Goal: Task Accomplishment & Management: Manage account settings

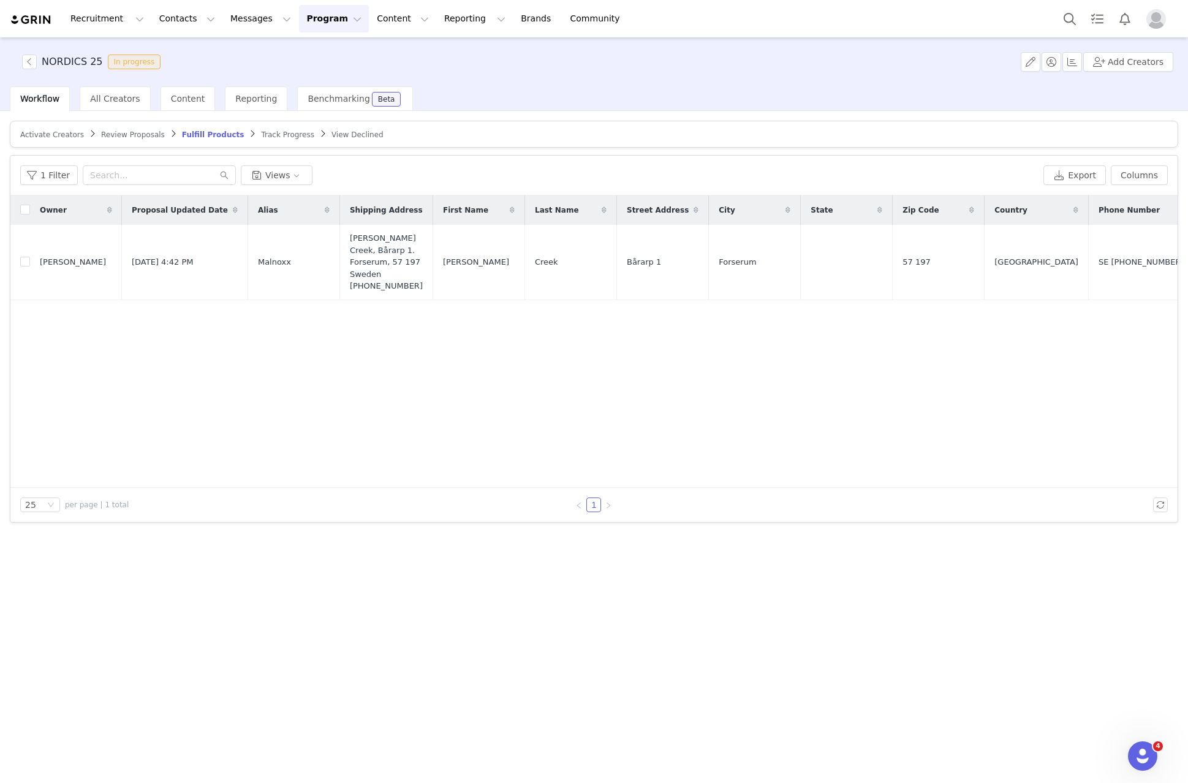
click at [327, 357] on div "Owner Proposal Updated Date Alias Shipping Address First Name Last Name Street …" at bounding box center [593, 341] width 1167 height 292
click at [258, 260] on span "Malnoxx" at bounding box center [274, 262] width 33 height 12
drag, startPoint x: 251, startPoint y: 260, endPoint x: 3, endPoint y: 263, distance: 247.5
click at [258, 260] on span "Malnoxx" at bounding box center [274, 262] width 33 height 12
copy span "Malnoxx"
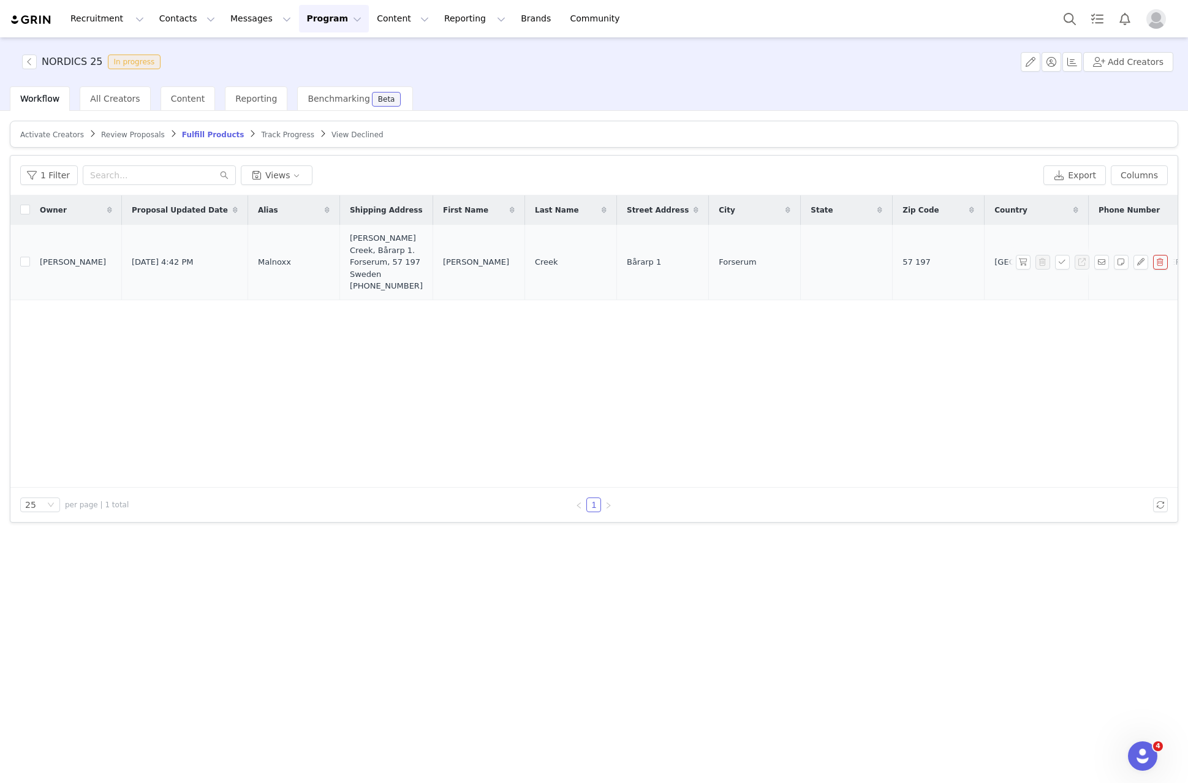
click at [443, 256] on span "Theodore" at bounding box center [476, 262] width 66 height 12
copy span "Theodore"
click at [535, 259] on span "Creek" at bounding box center [546, 262] width 23 height 12
drag, startPoint x: 528, startPoint y: 259, endPoint x: 364, endPoint y: 260, distance: 164.2
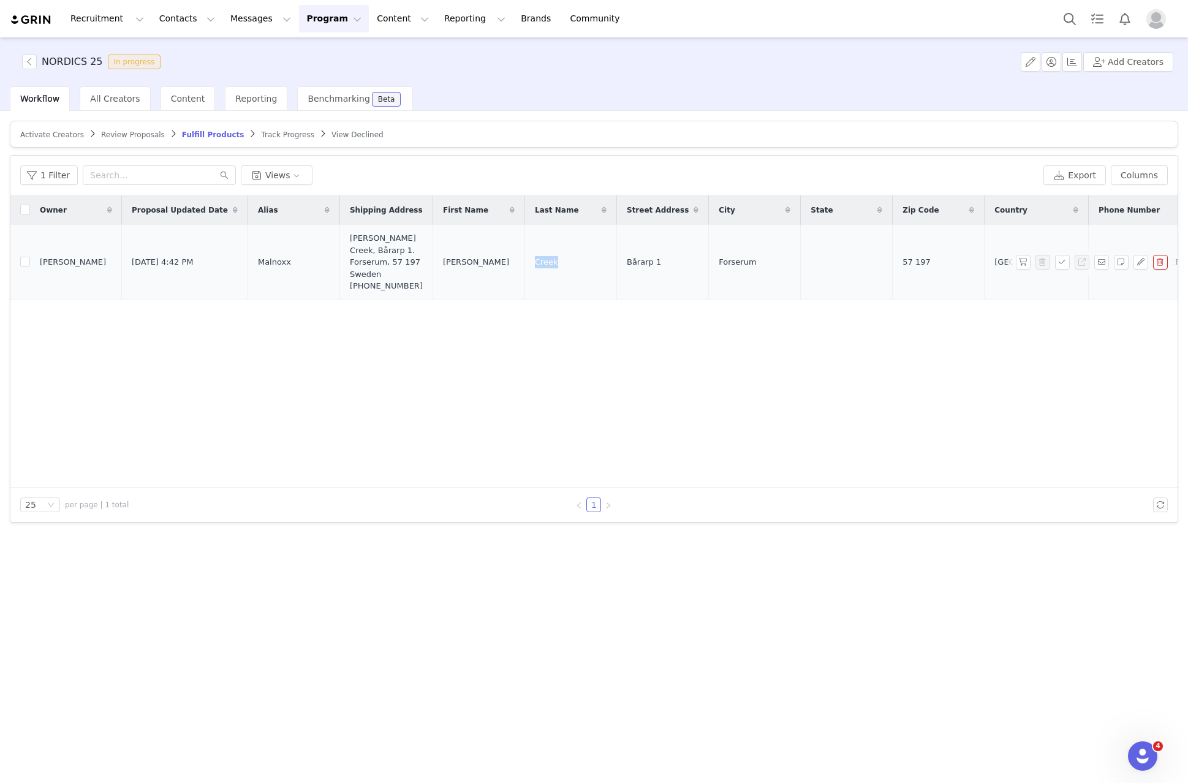
click at [535, 259] on span "Creek" at bounding box center [546, 262] width 23 height 12
copy span "Creek"
click at [627, 260] on span "Bårarp 1" at bounding box center [644, 262] width 34 height 12
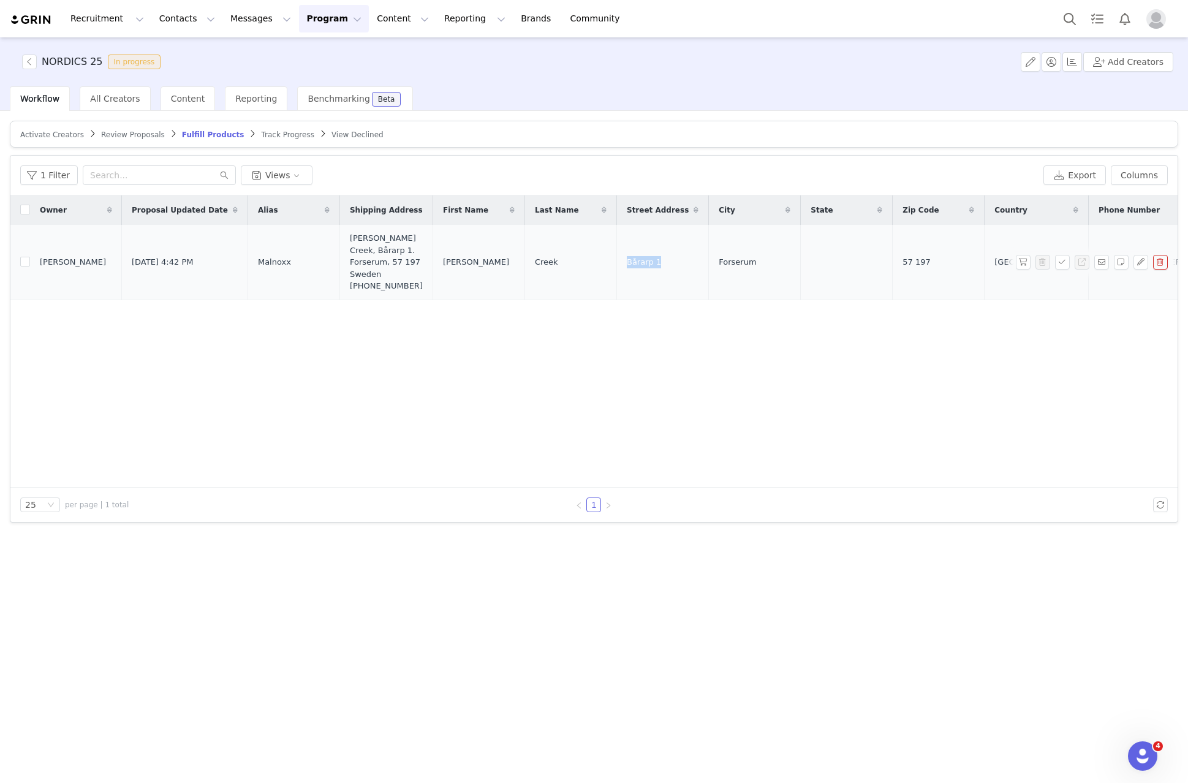
copy span "Bårarp 1"
click at [709, 263] on td "Forserum" at bounding box center [755, 262] width 92 height 75
click at [719, 260] on span "Forserum" at bounding box center [737, 262] width 37 height 12
copy span "Forserum"
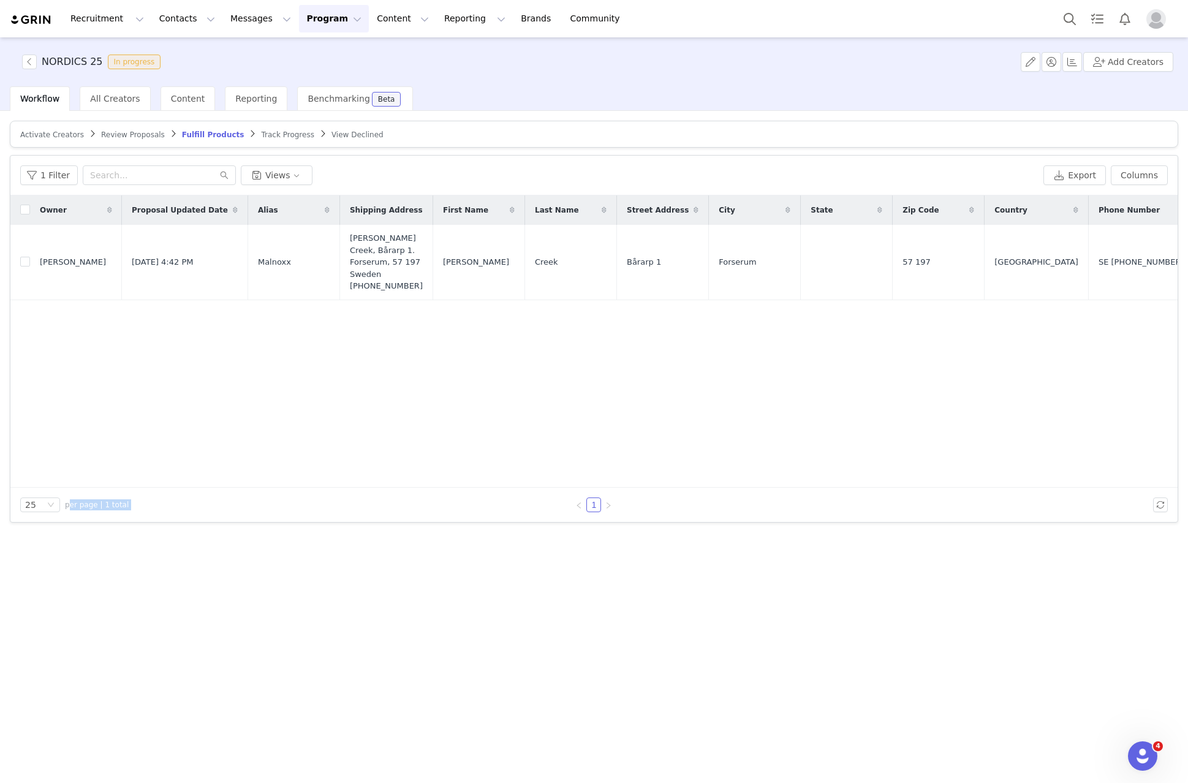
drag, startPoint x: 325, startPoint y: 488, endPoint x: 496, endPoint y: 509, distance: 172.2
click at [496, 509] on div "25 per page | 1 total 1" at bounding box center [593, 505] width 1167 height 34
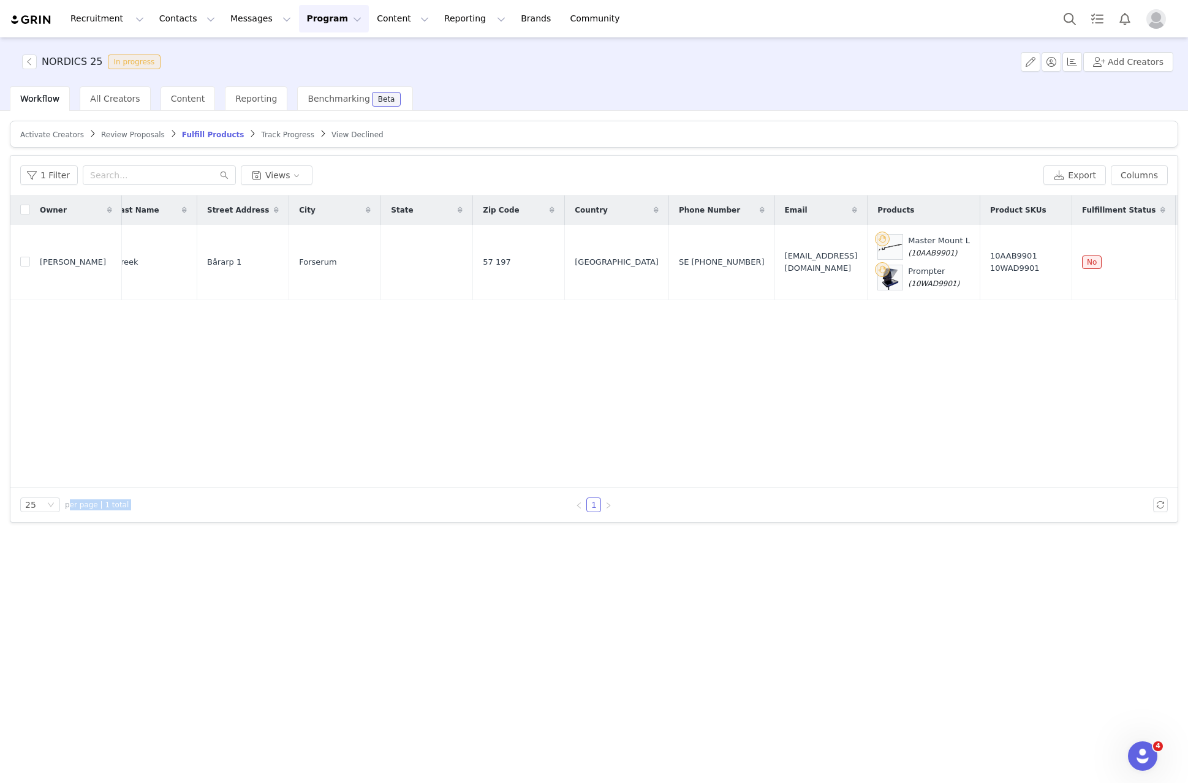
scroll to position [0, 422]
click at [481, 263] on span "57 197" at bounding box center [495, 262] width 28 height 12
copy span "57 197"
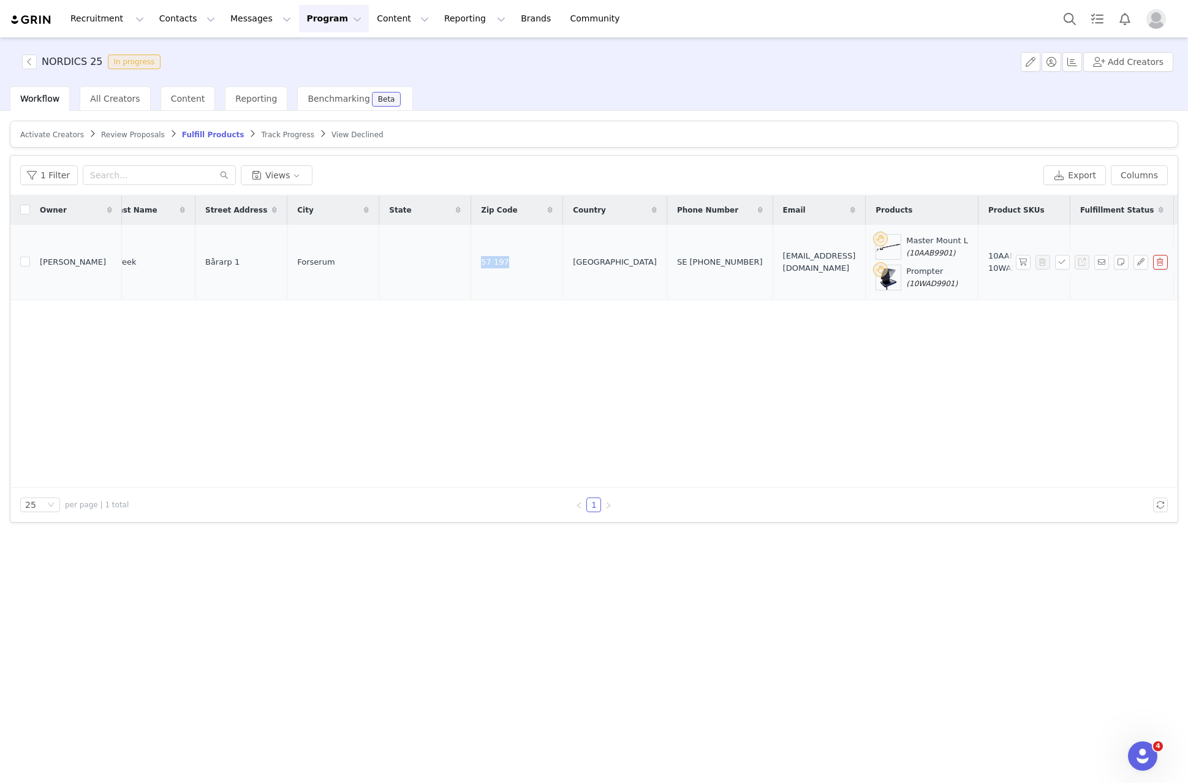
copy div "070-795 03 16"
drag, startPoint x: 730, startPoint y: 259, endPoint x: 675, endPoint y: 266, distance: 55.6
click at [675, 266] on td "SE [PHONE_NUMBER]" at bounding box center [720, 262] width 106 height 75
click at [806, 259] on span "[EMAIL_ADDRESS][DOMAIN_NAME]" at bounding box center [819, 262] width 73 height 24
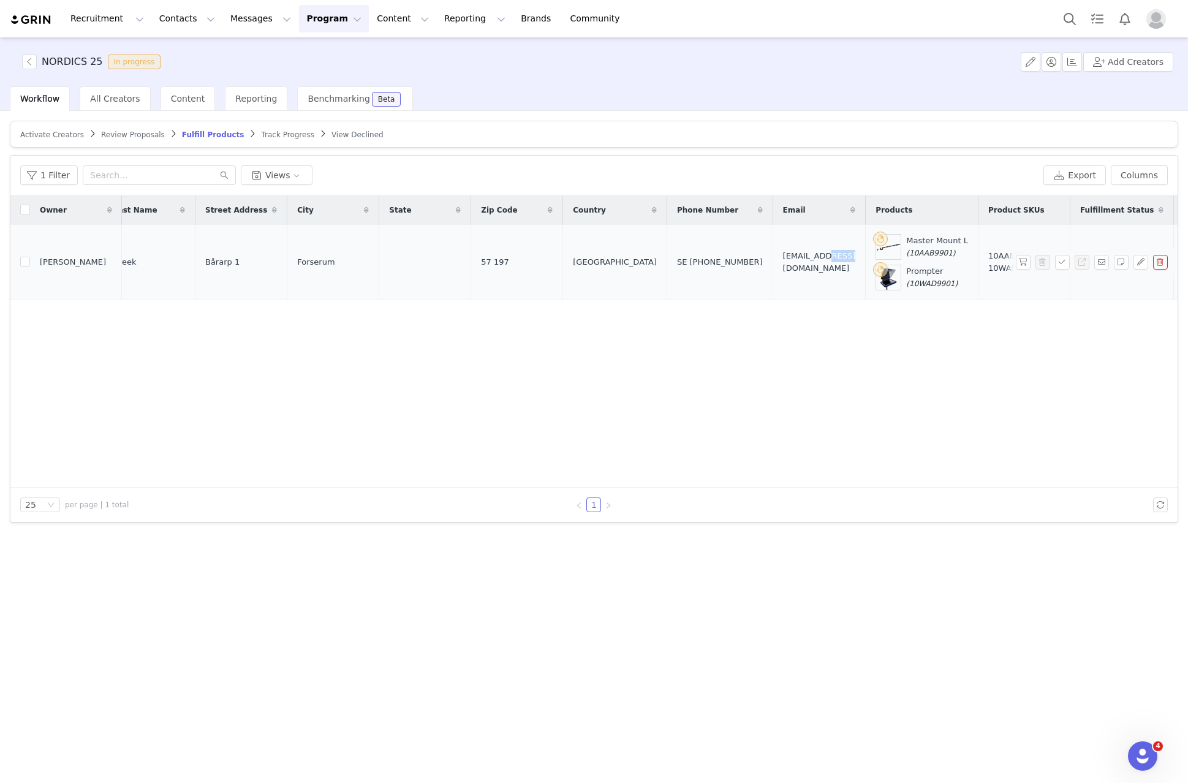
click at [806, 259] on span "[EMAIL_ADDRESS][DOMAIN_NAME]" at bounding box center [819, 262] width 73 height 24
copy span "[EMAIL_ADDRESS][DOMAIN_NAME]"
click at [906, 249] on span "(10AAB9901)" at bounding box center [930, 253] width 49 height 9
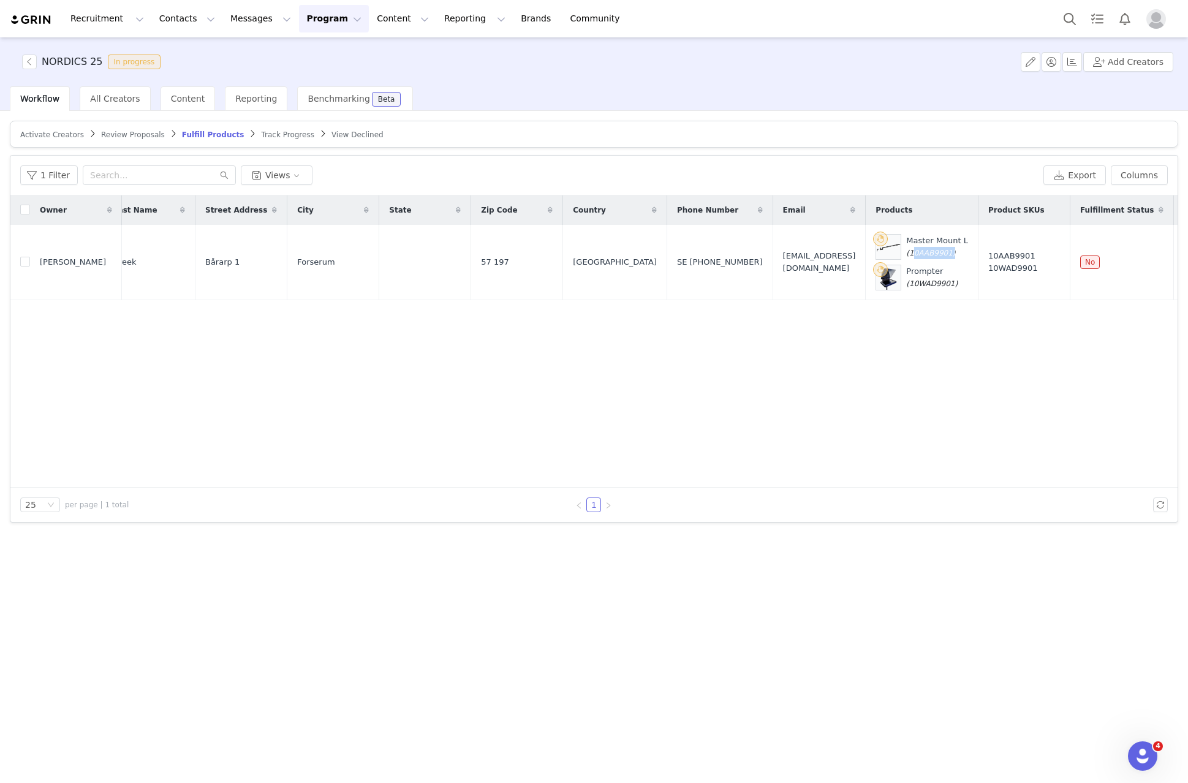
copy span "10AAB9901"
click at [906, 282] on span "(10WAD9901)" at bounding box center [931, 283] width 51 height 9
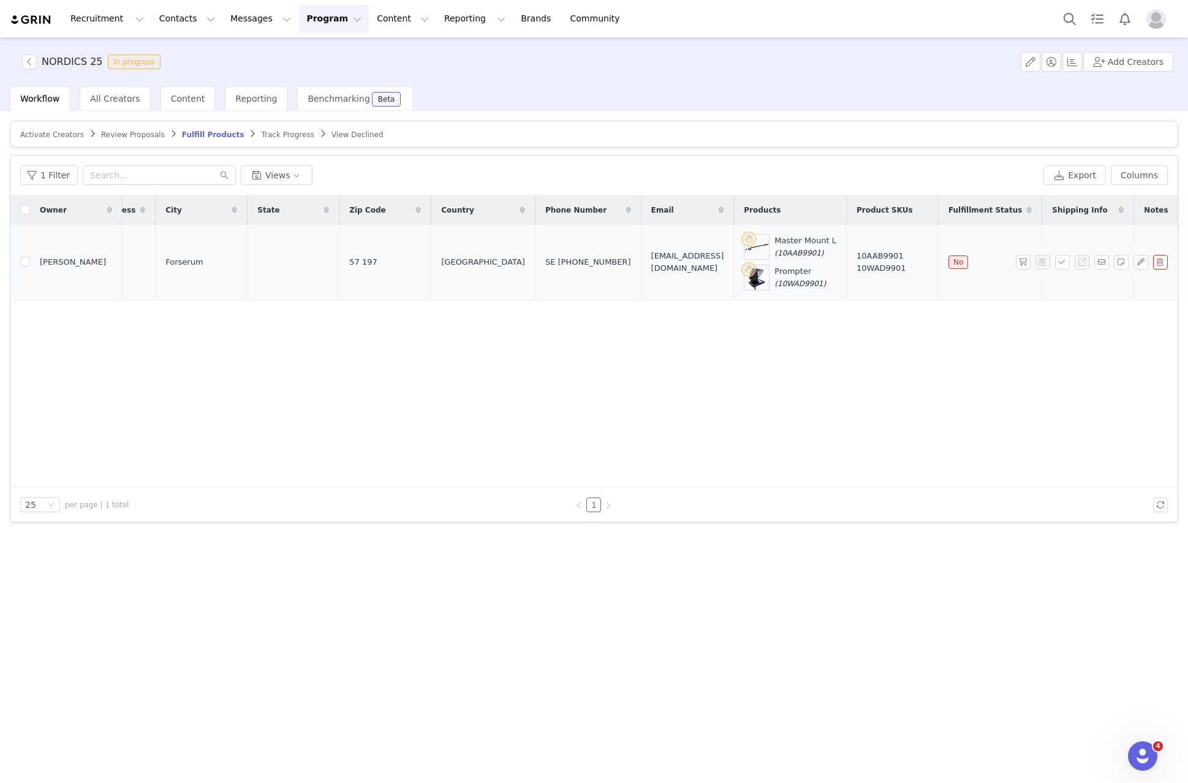
click at [1070, 260] on span at bounding box center [1065, 262] width 20 height 15
click at [1062, 263] on button "button" at bounding box center [1062, 262] width 15 height 15
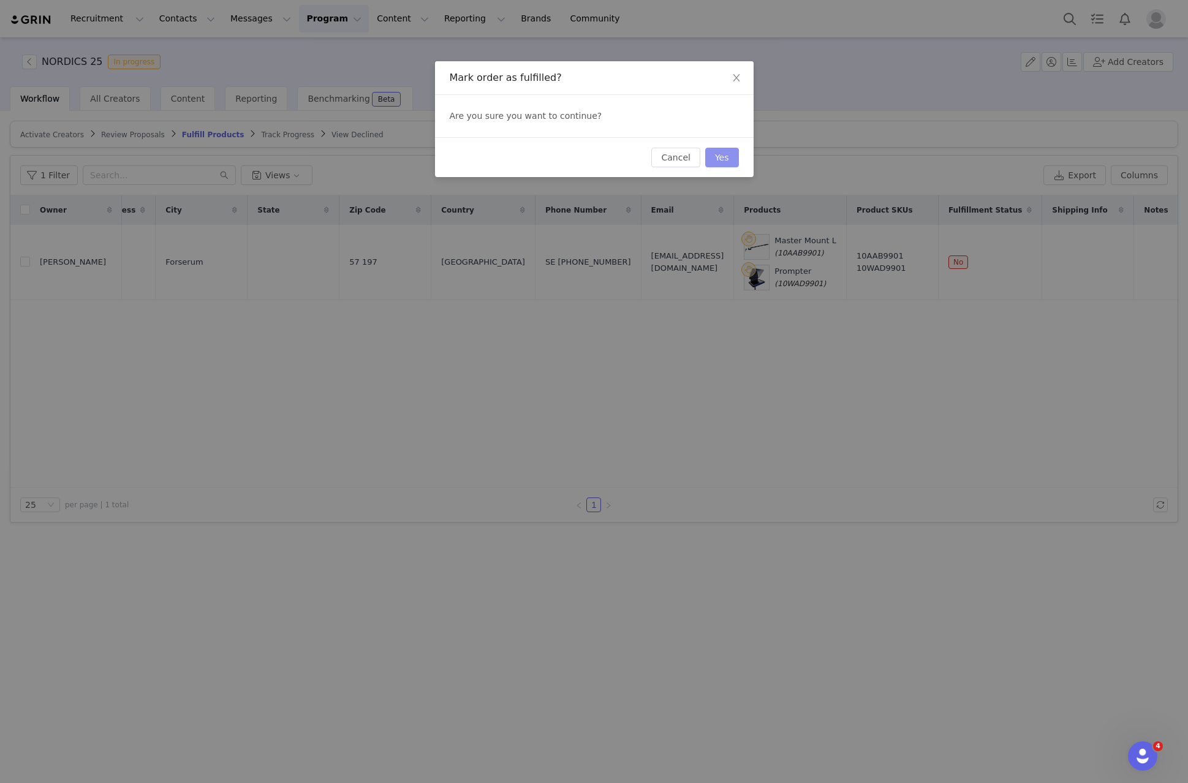
click at [725, 158] on button "Yes" at bounding box center [722, 158] width 34 height 20
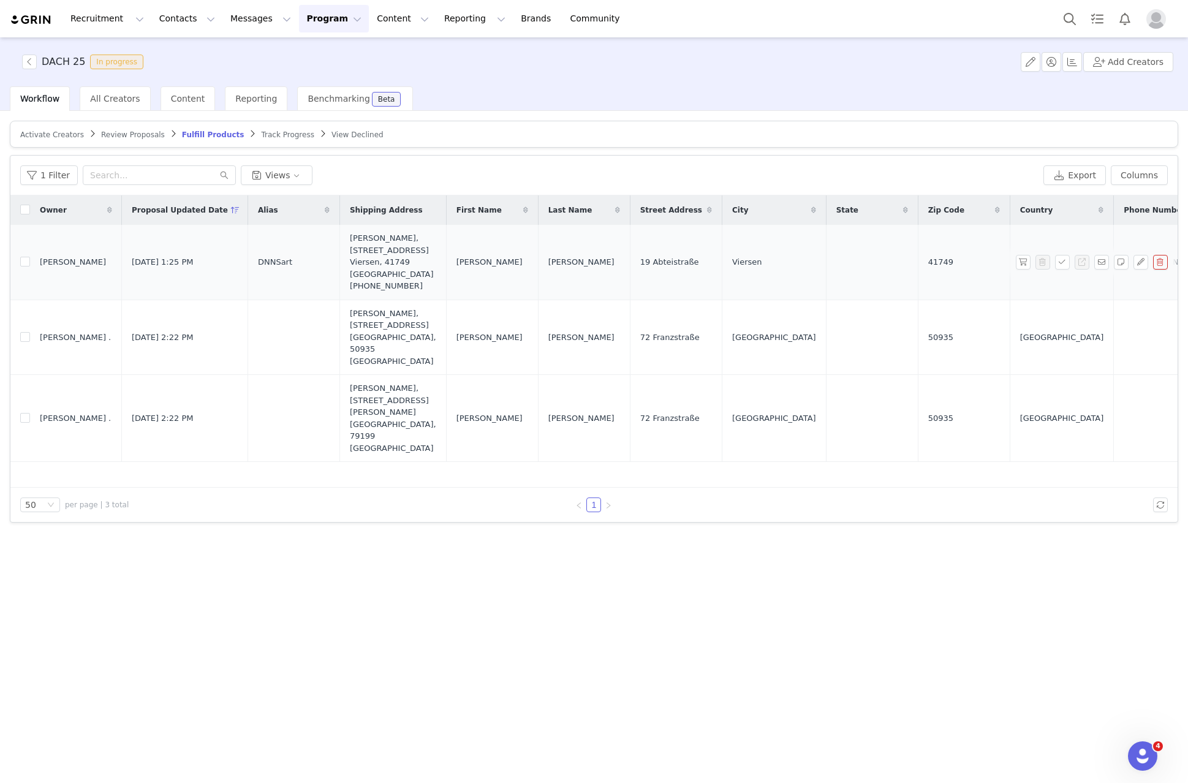
click at [258, 256] on span "DNNSart" at bounding box center [275, 262] width 34 height 12
copy span "DNNSart"
click at [456, 256] on span "Dennis" at bounding box center [489, 262] width 66 height 12
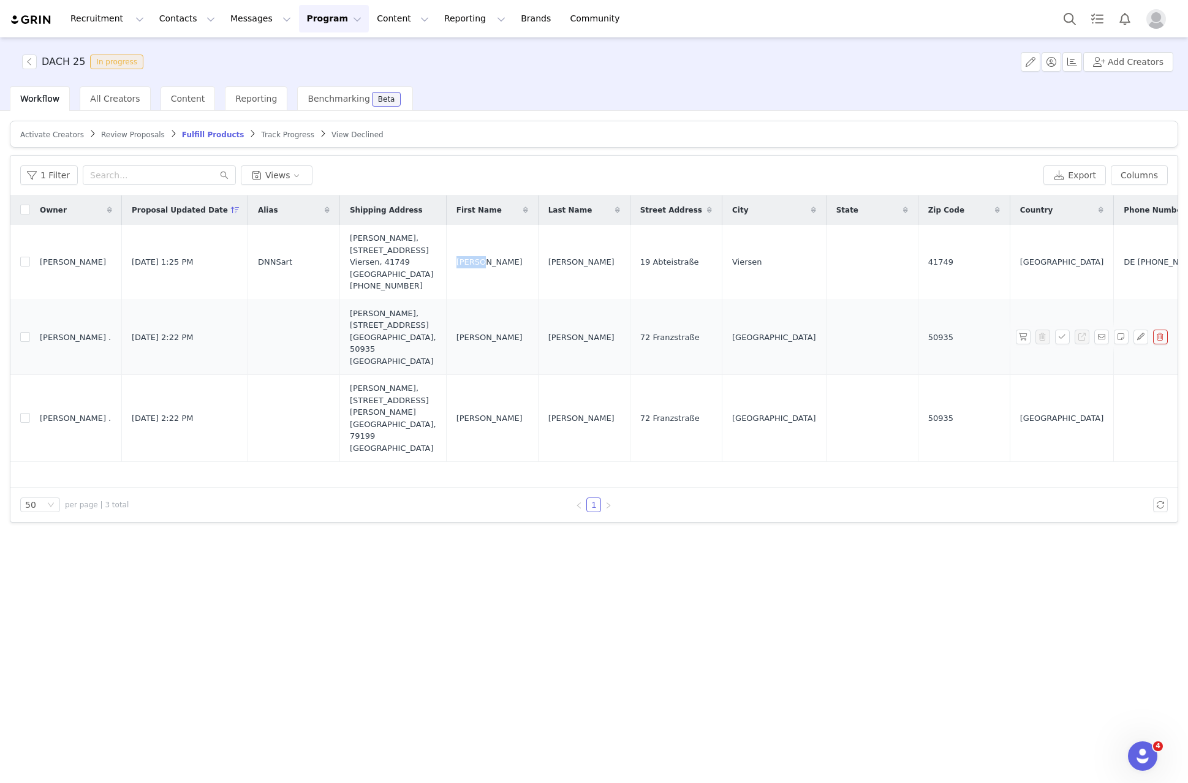
copy span "Dennis"
click at [548, 256] on span "Bössen" at bounding box center [581, 262] width 66 height 12
copy span "Bössen"
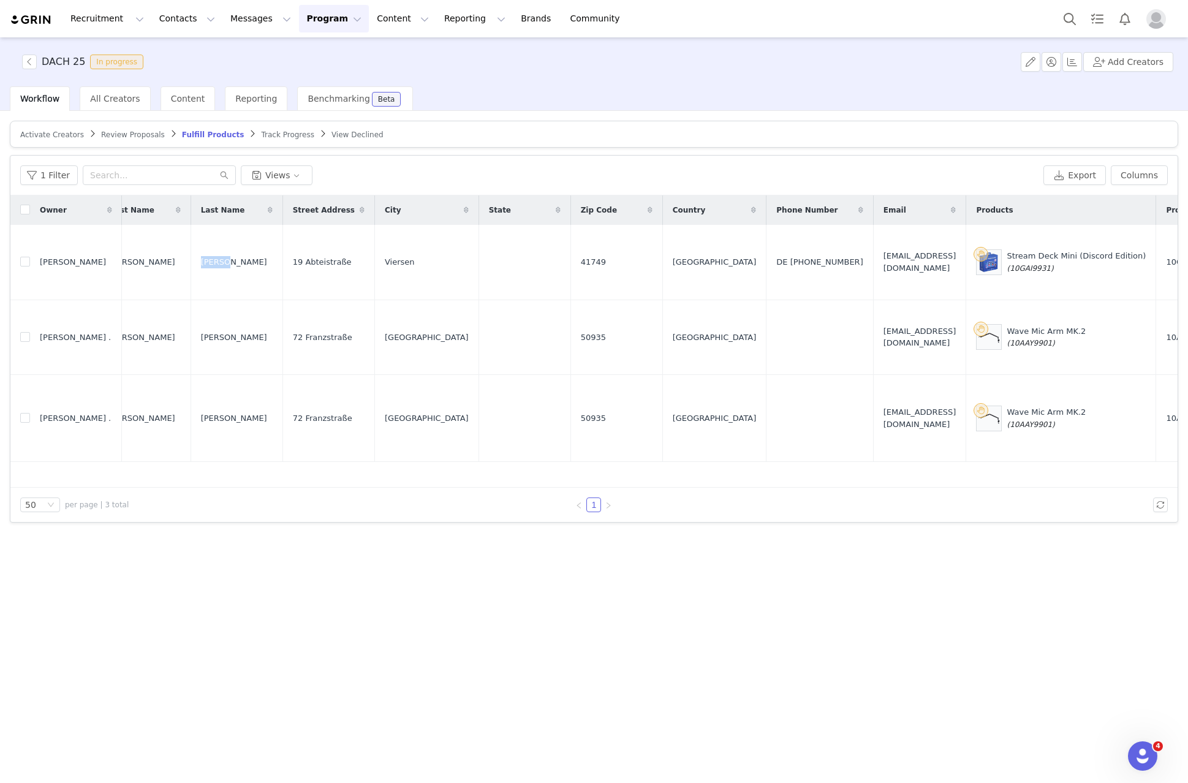
scroll to position [0, 302]
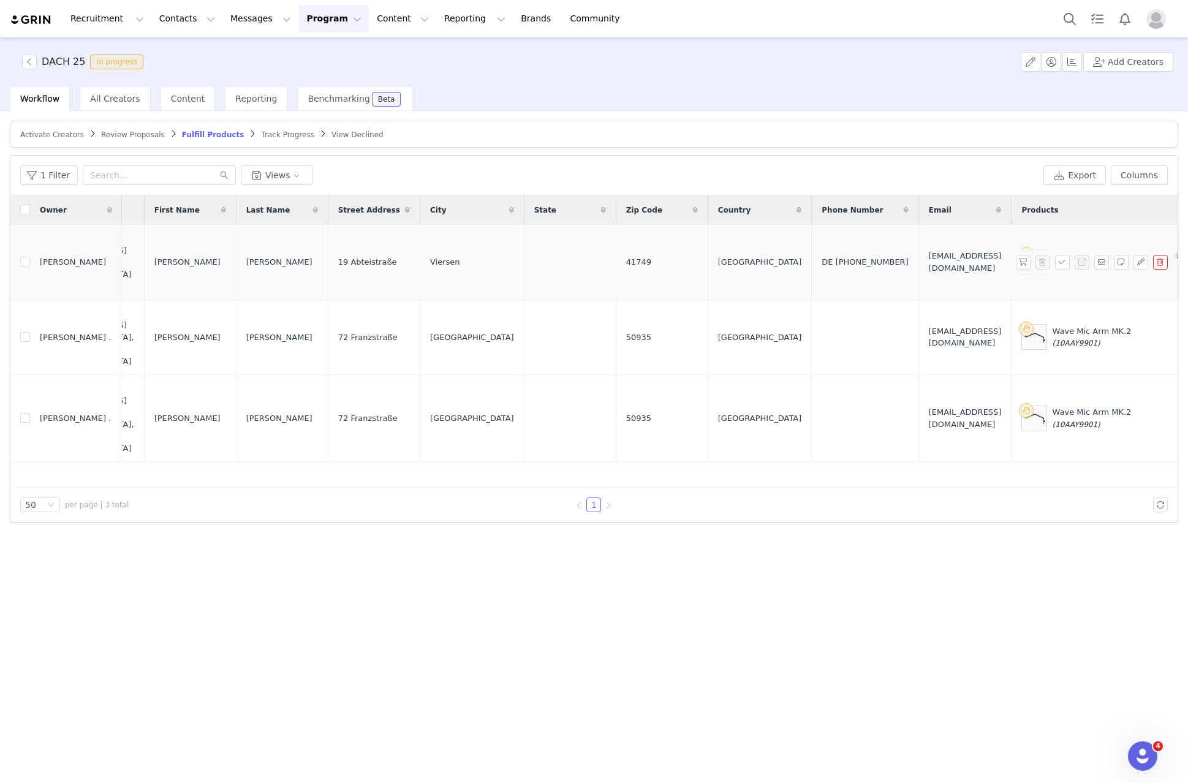
click at [338, 256] on span "19 Abteistraße" at bounding box center [367, 262] width 59 height 12
copy span "19 Abteistraße"
click at [420, 250] on td "Viersen" at bounding box center [472, 262] width 104 height 75
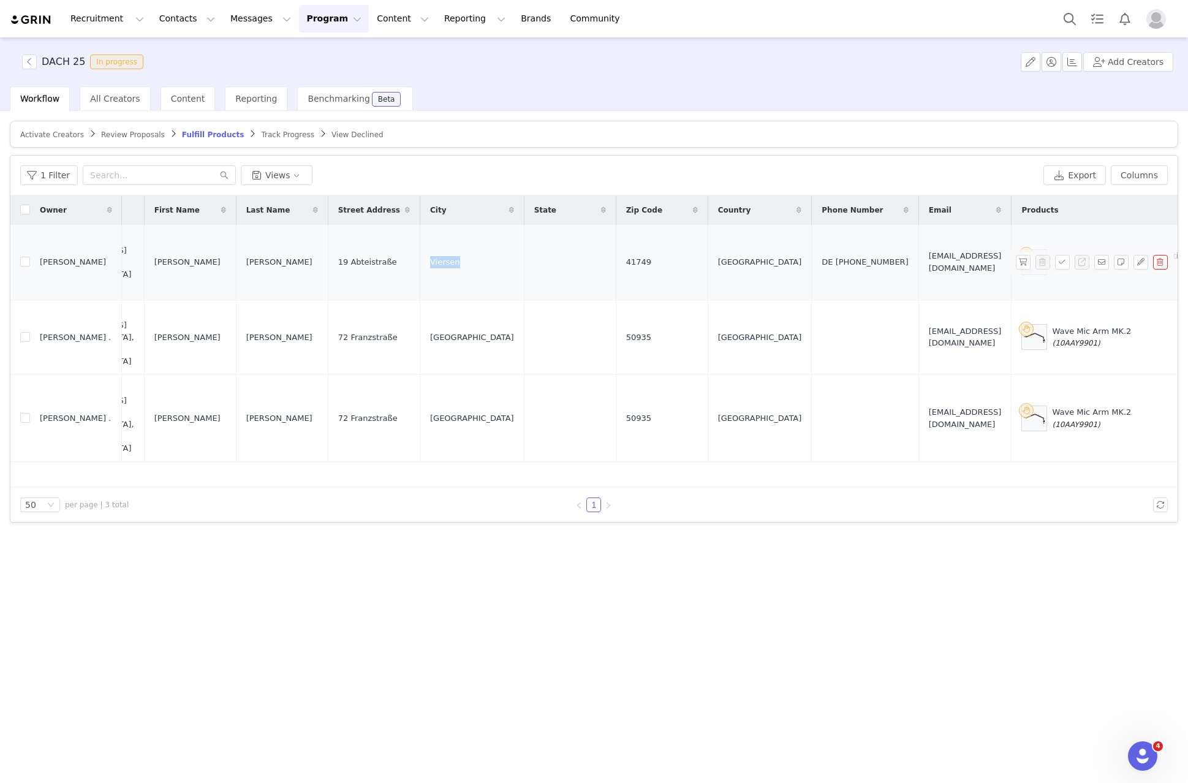
click at [420, 250] on td "Viersen" at bounding box center [472, 262] width 104 height 75
click at [626, 256] on span "41749" at bounding box center [638, 262] width 25 height 12
copy span "41749"
drag, startPoint x: 853, startPoint y: 253, endPoint x: 796, endPoint y: 265, distance: 58.9
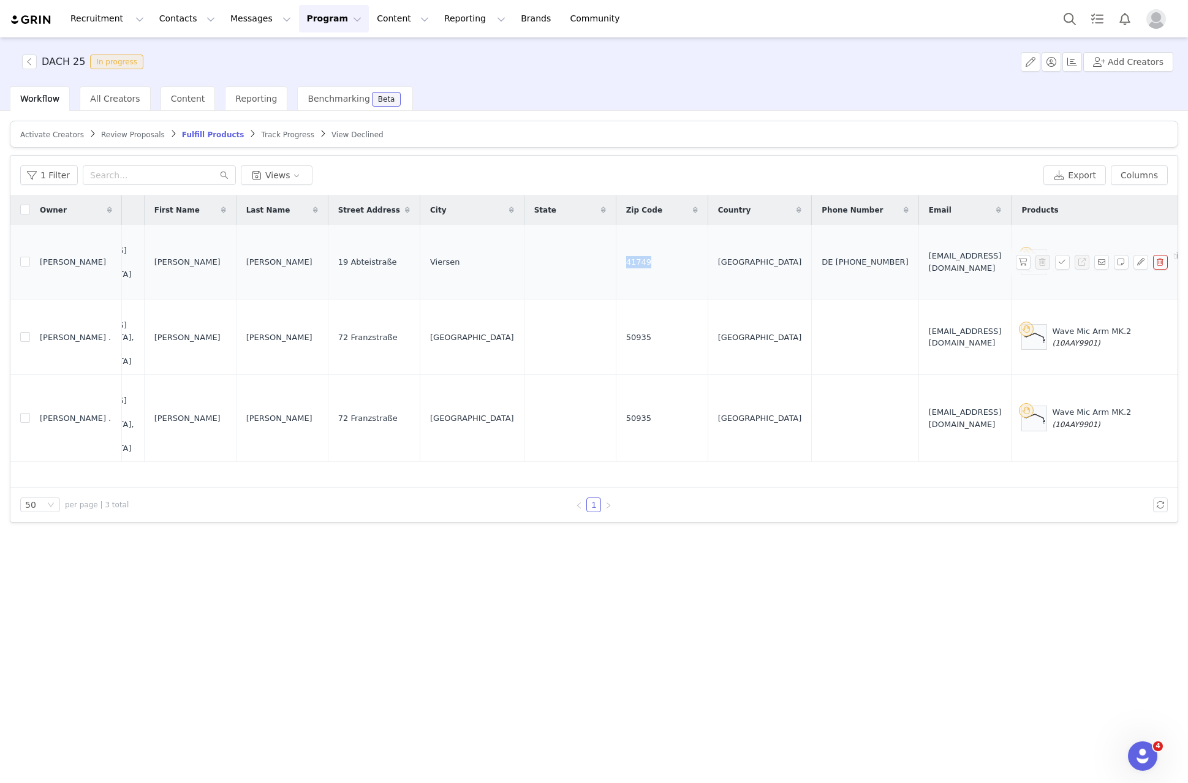
click at [812, 265] on td "DE +49 0176 97784637" at bounding box center [865, 262] width 107 height 75
copy div "0176 97784637"
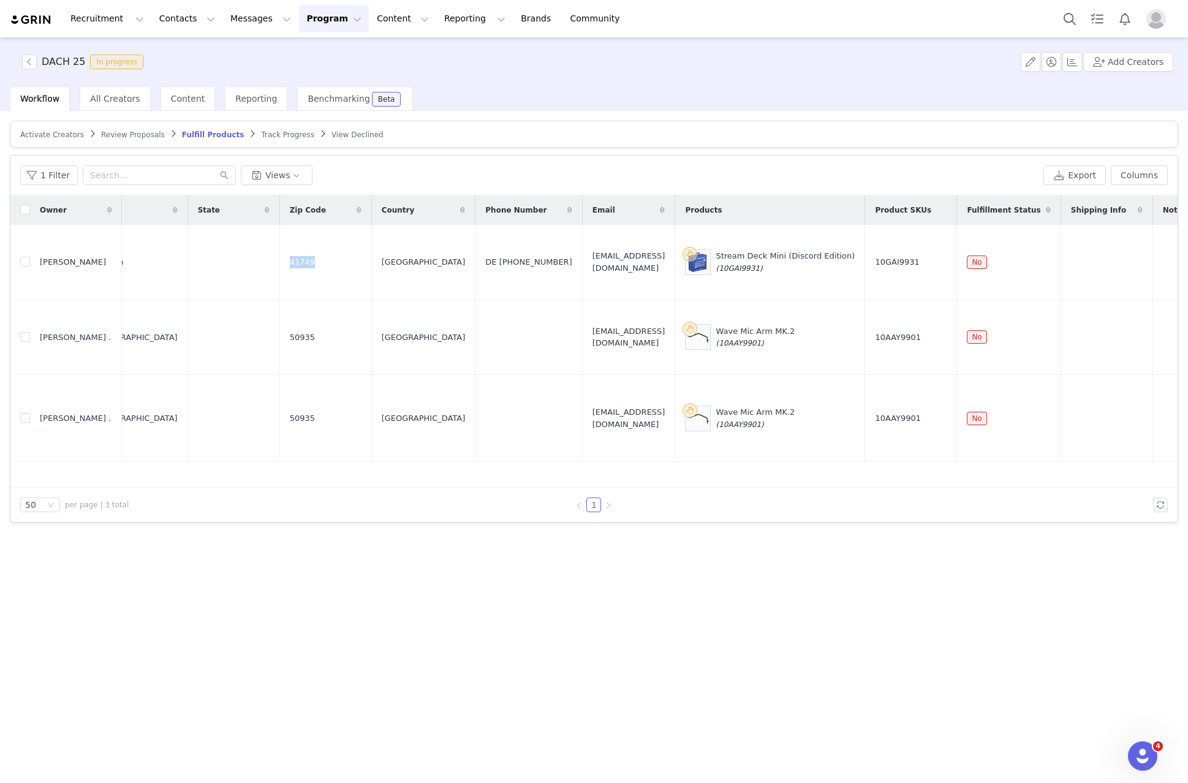
scroll to position [0, 651]
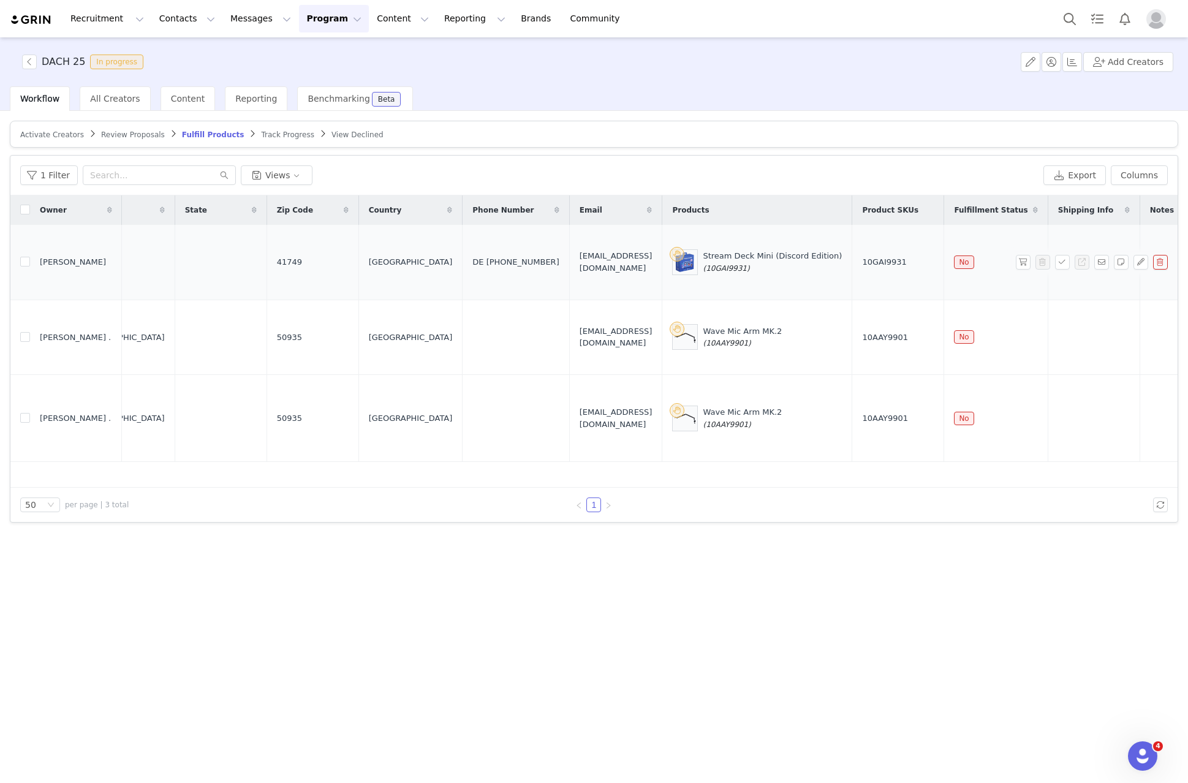
click at [569, 264] on td "info@dnnsart.de" at bounding box center [615, 262] width 93 height 75
click at [580, 260] on span "info@dnnsart.de" at bounding box center [616, 262] width 73 height 24
copy span "info@dnnsart.de"
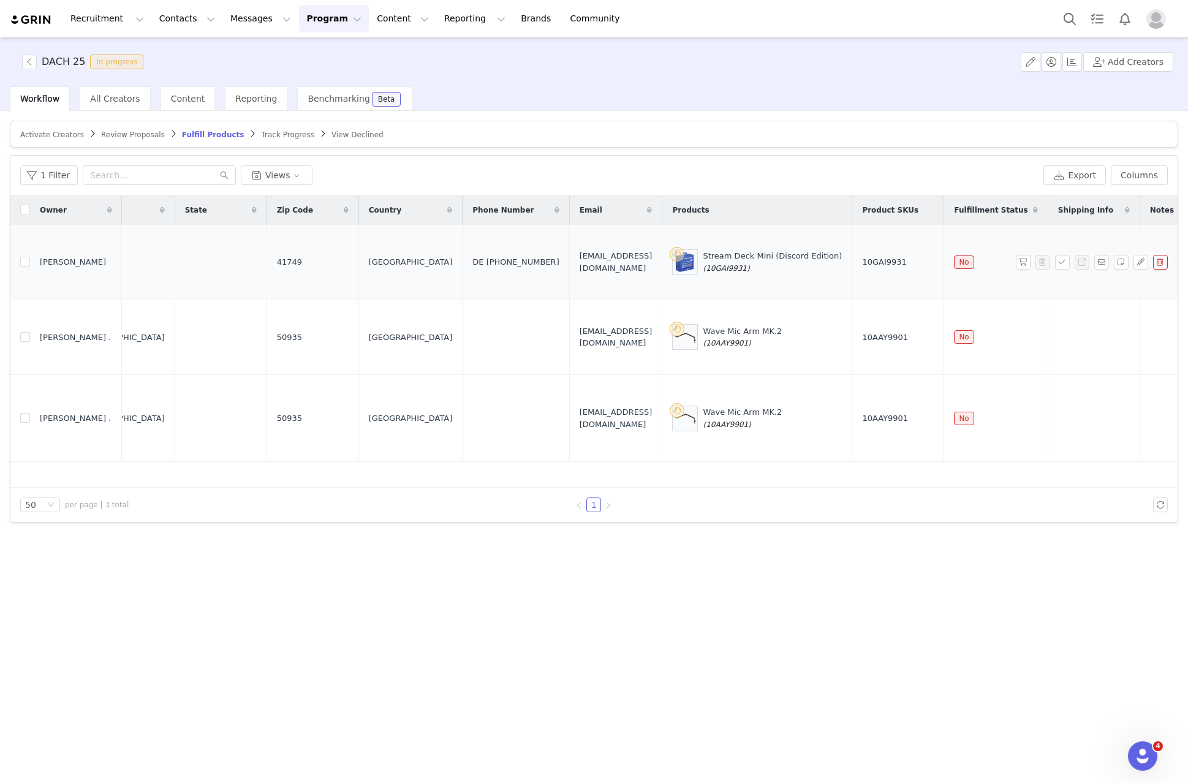
click at [703, 264] on span "(10GAI9931)" at bounding box center [726, 268] width 47 height 9
copy span "10GAI9931"
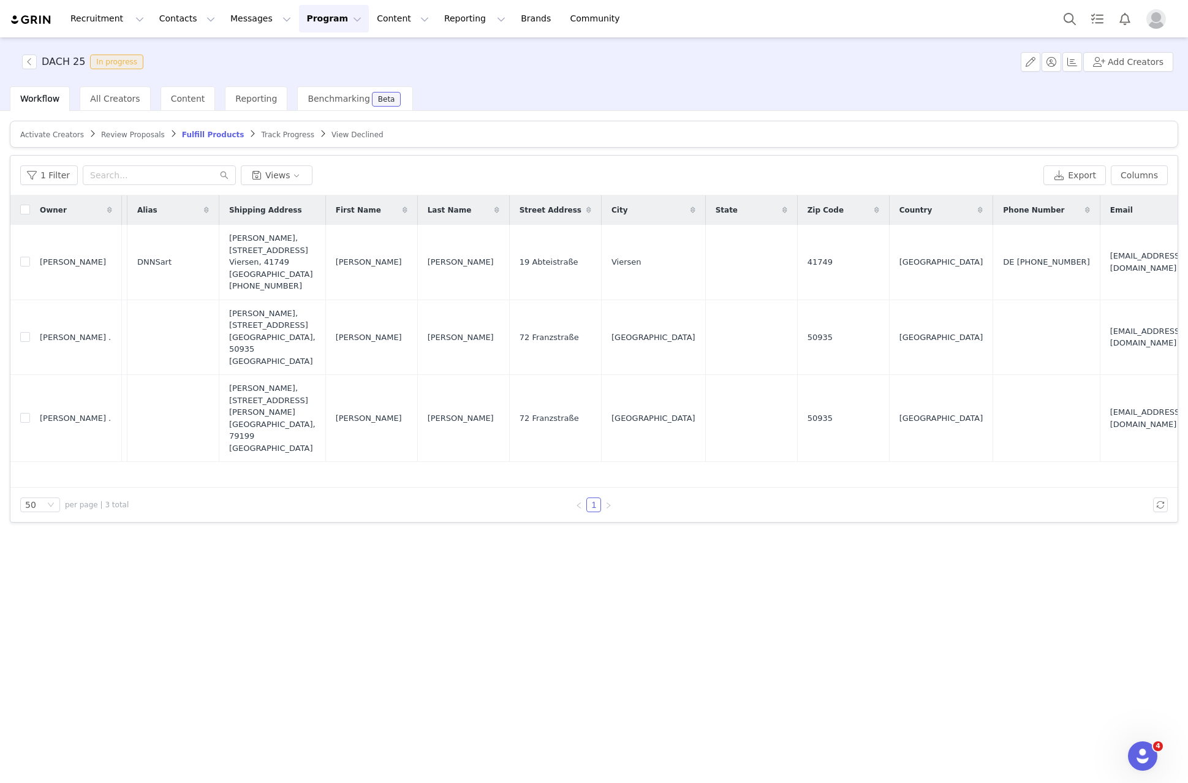
scroll to position [0, 0]
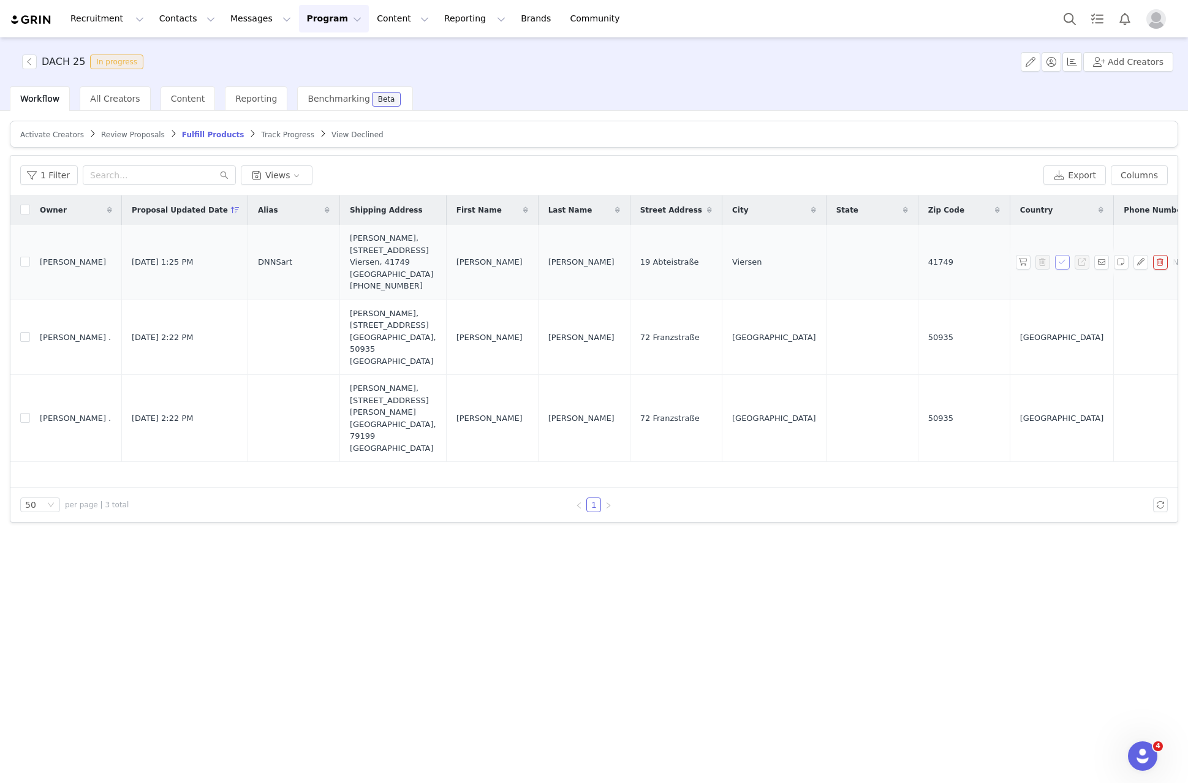
click at [1064, 257] on button "button" at bounding box center [1062, 262] width 15 height 15
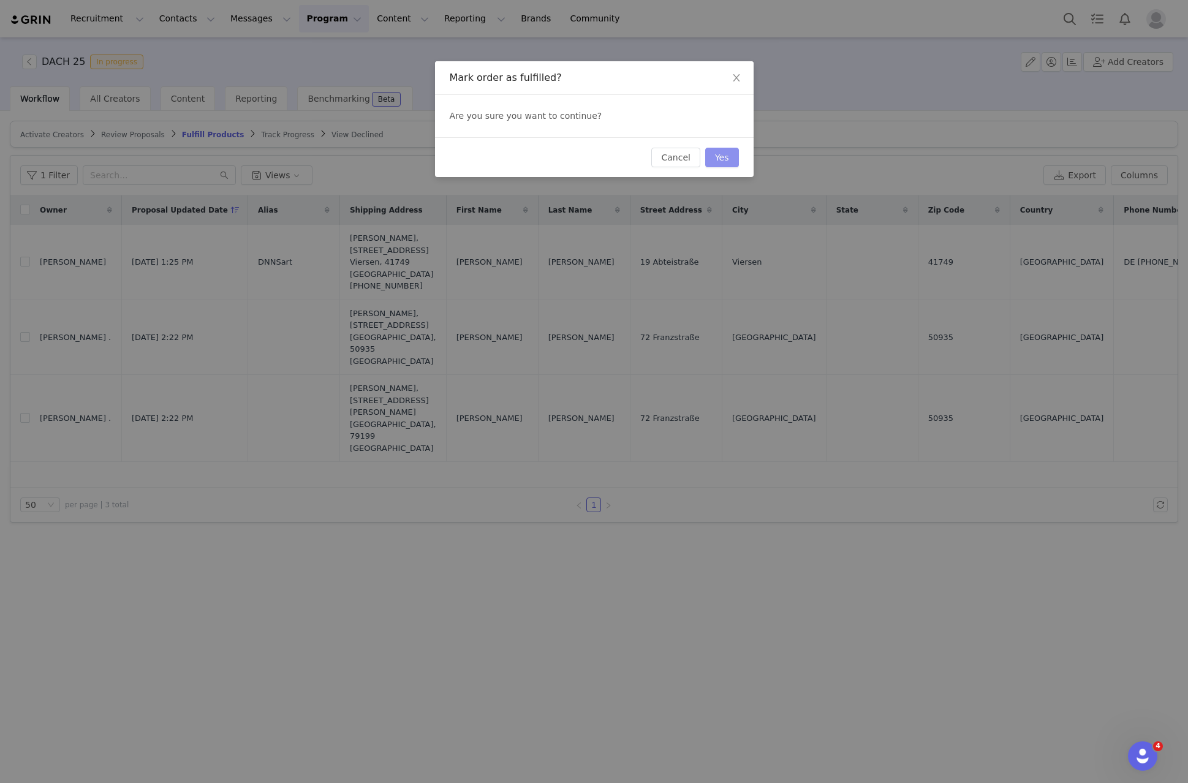
click at [735, 152] on button "Yes" at bounding box center [722, 158] width 34 height 20
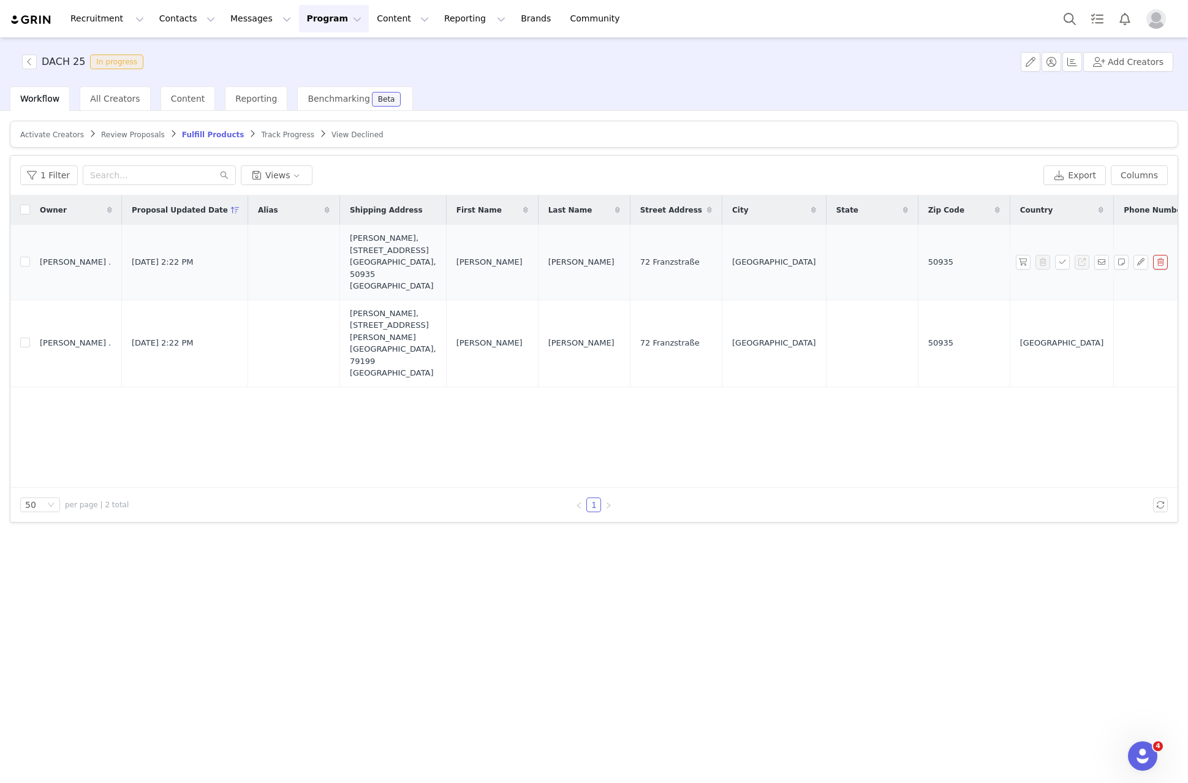
click at [456, 256] on span "Philip" at bounding box center [489, 262] width 66 height 12
copy span "Philip"
click at [548, 256] on span "Konrad" at bounding box center [581, 262] width 66 height 12
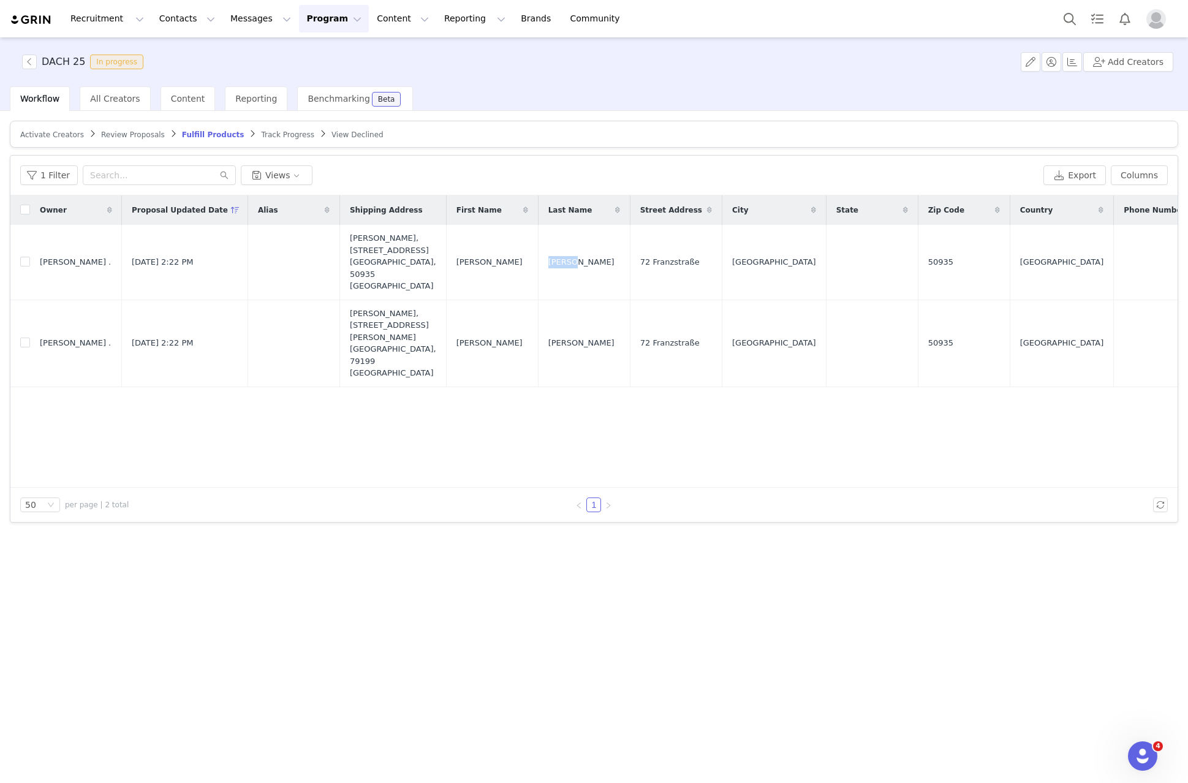
copy span "Konrad"
click at [641, 256] on span "72 Franzstraße" at bounding box center [669, 262] width 59 height 12
click at [732, 256] on span "Köln" at bounding box center [774, 262] width 84 height 12
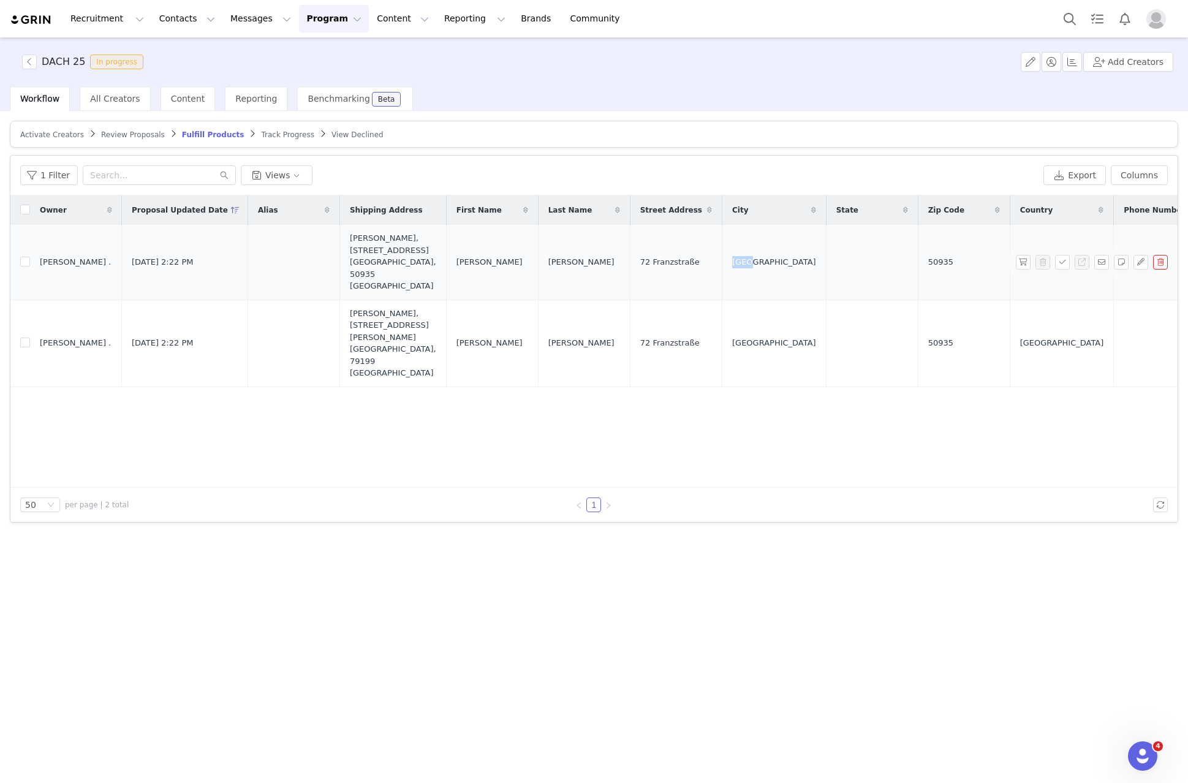
click at [732, 256] on span "Köln" at bounding box center [774, 262] width 84 height 12
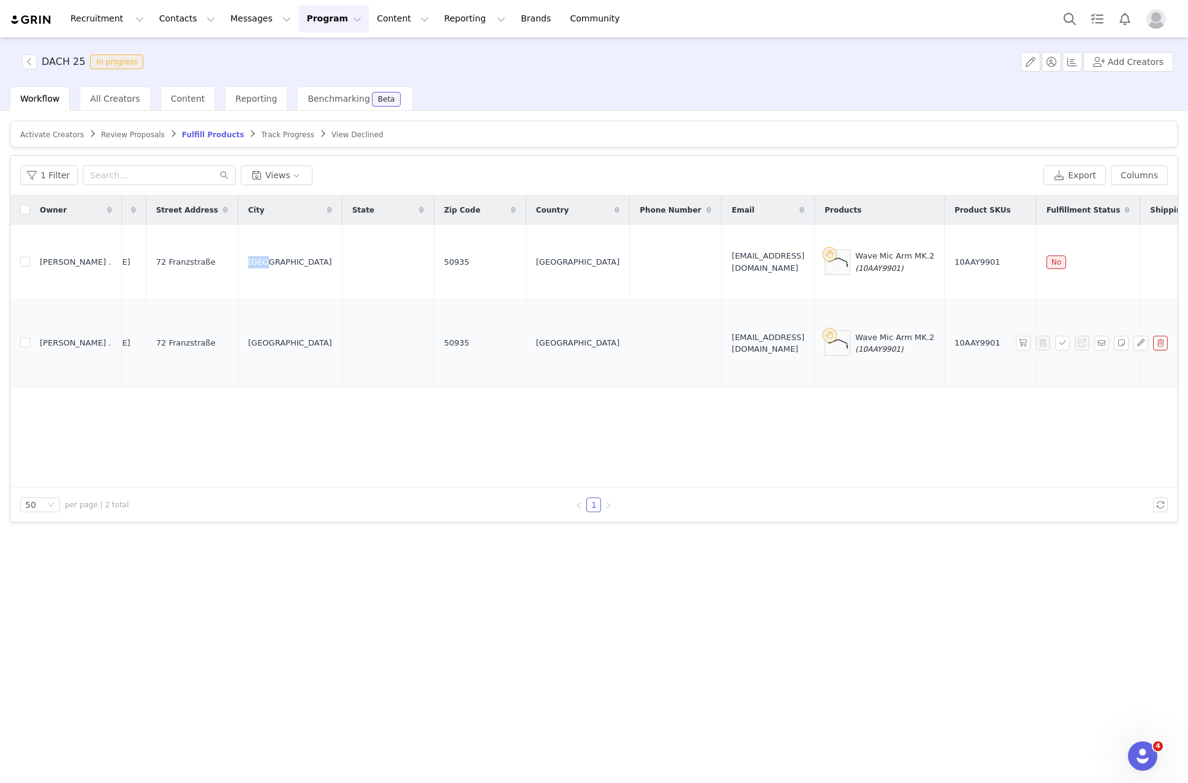
scroll to position [0, 503]
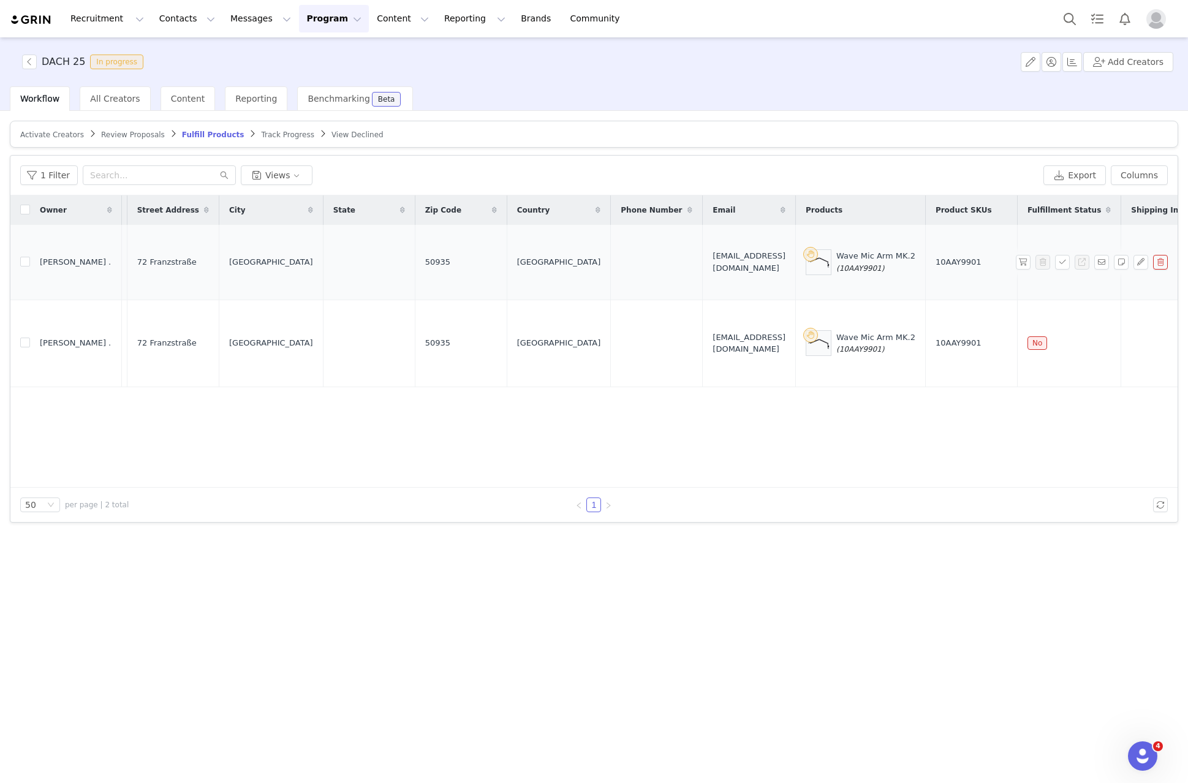
click at [425, 256] on span "50935" at bounding box center [437, 262] width 25 height 12
click at [713, 250] on span "philipkonrad@gmx.de" at bounding box center [749, 262] width 73 height 24
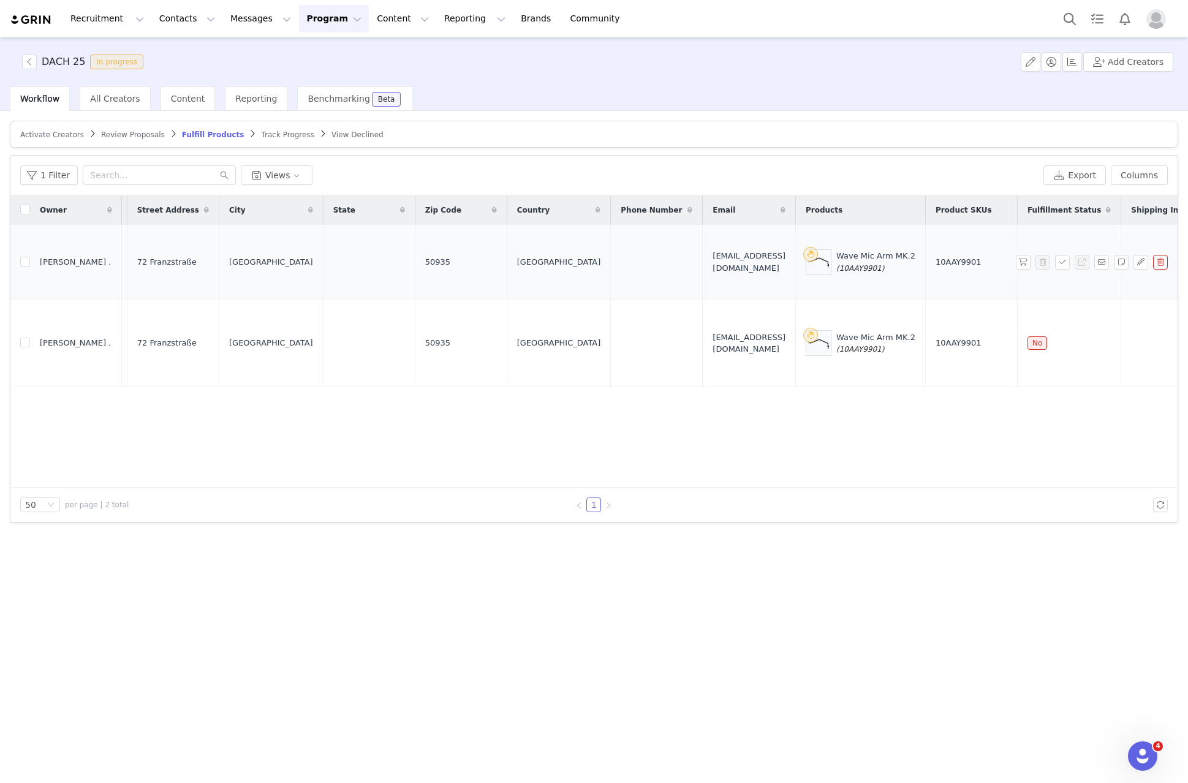
click at [836, 250] on div "Wave Mic Arm MK.2 (10AAY9901)" at bounding box center [875, 262] width 79 height 24
click at [836, 264] on span "(10AAY9901)" at bounding box center [860, 268] width 48 height 9
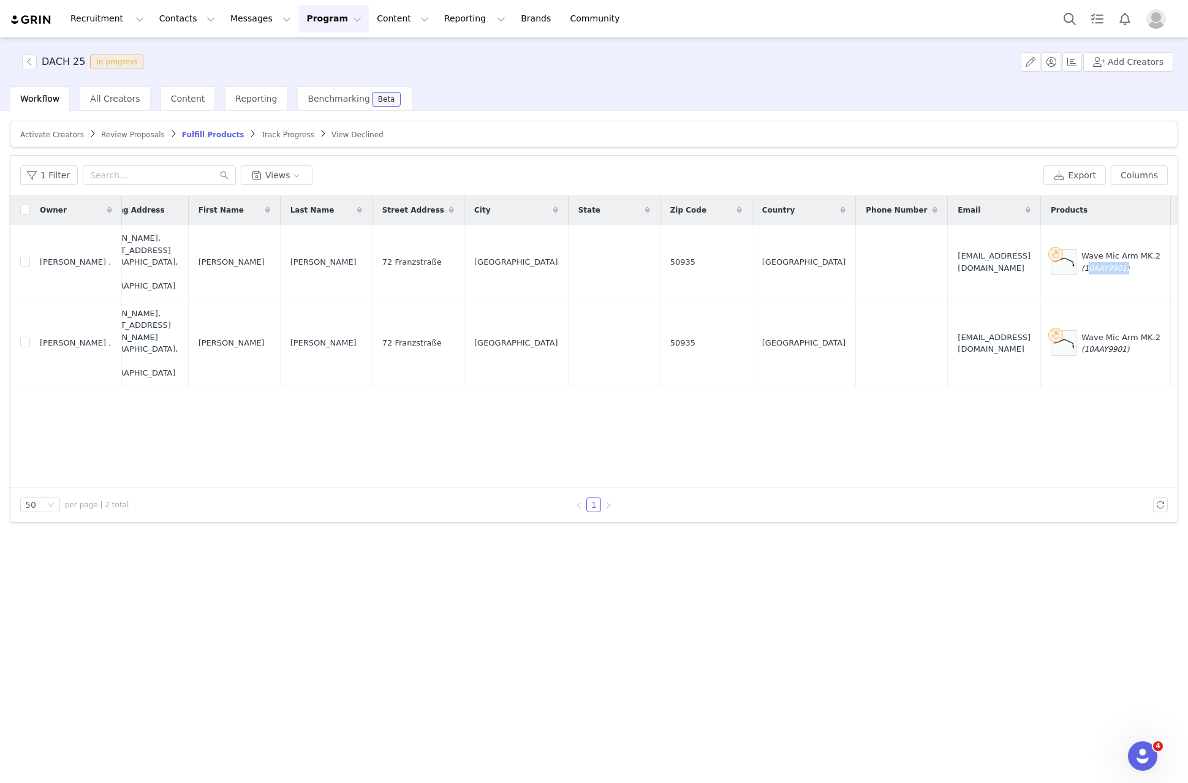
scroll to position [0, 0]
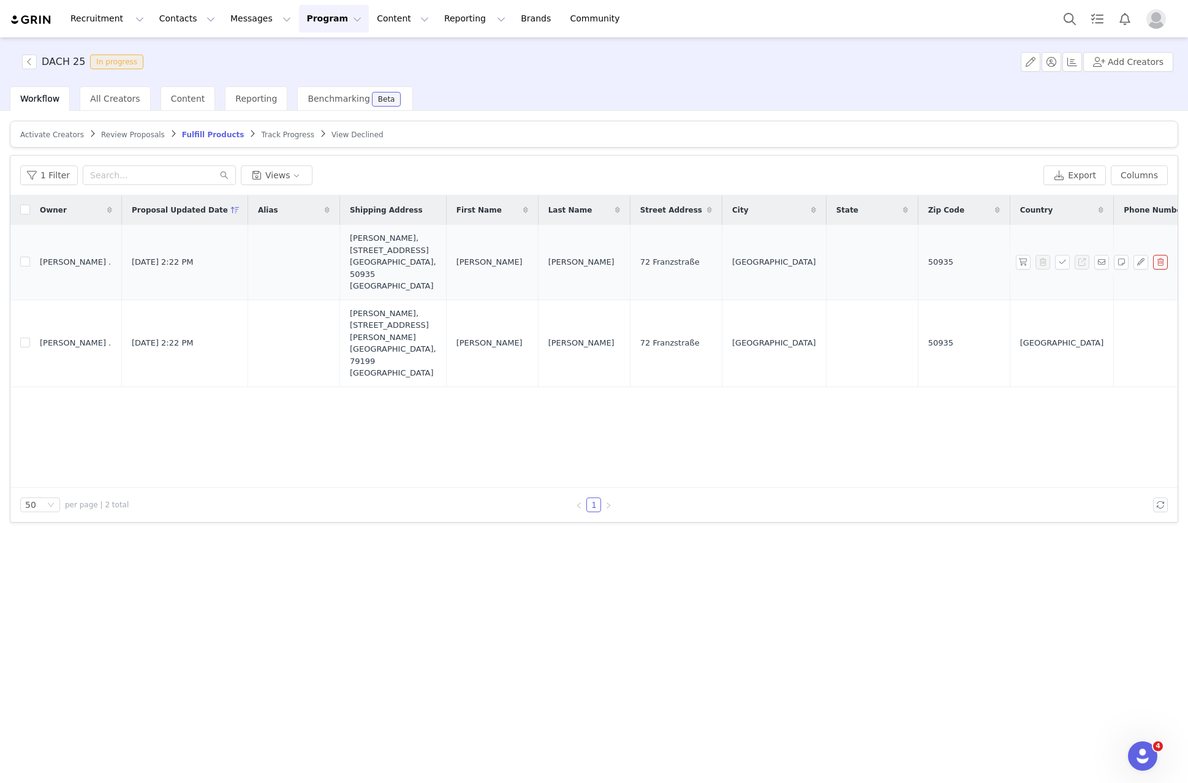
click at [456, 256] on span "Philip" at bounding box center [489, 262] width 66 height 12
click at [548, 256] on span "Konrad" at bounding box center [581, 262] width 66 height 12
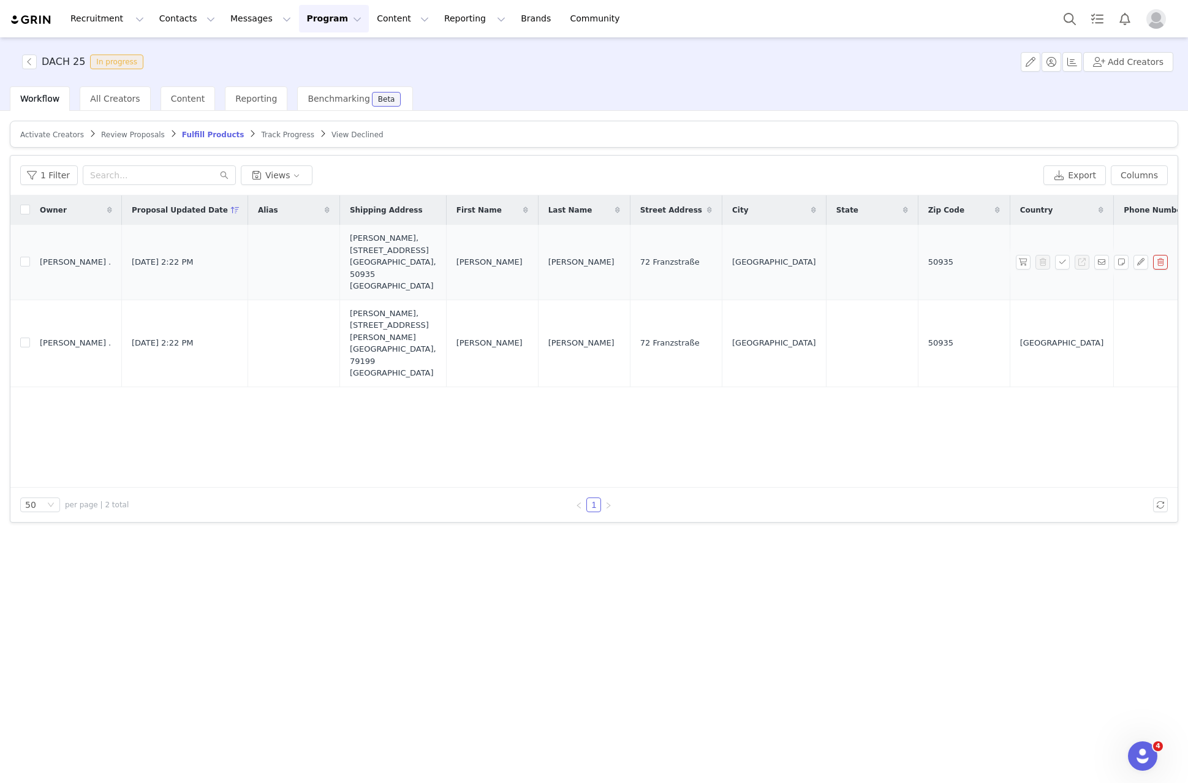
click at [640, 256] on span "72 Franzstraße" at bounding box center [669, 262] width 59 height 12
click at [732, 256] on span "Köln" at bounding box center [774, 262] width 84 height 12
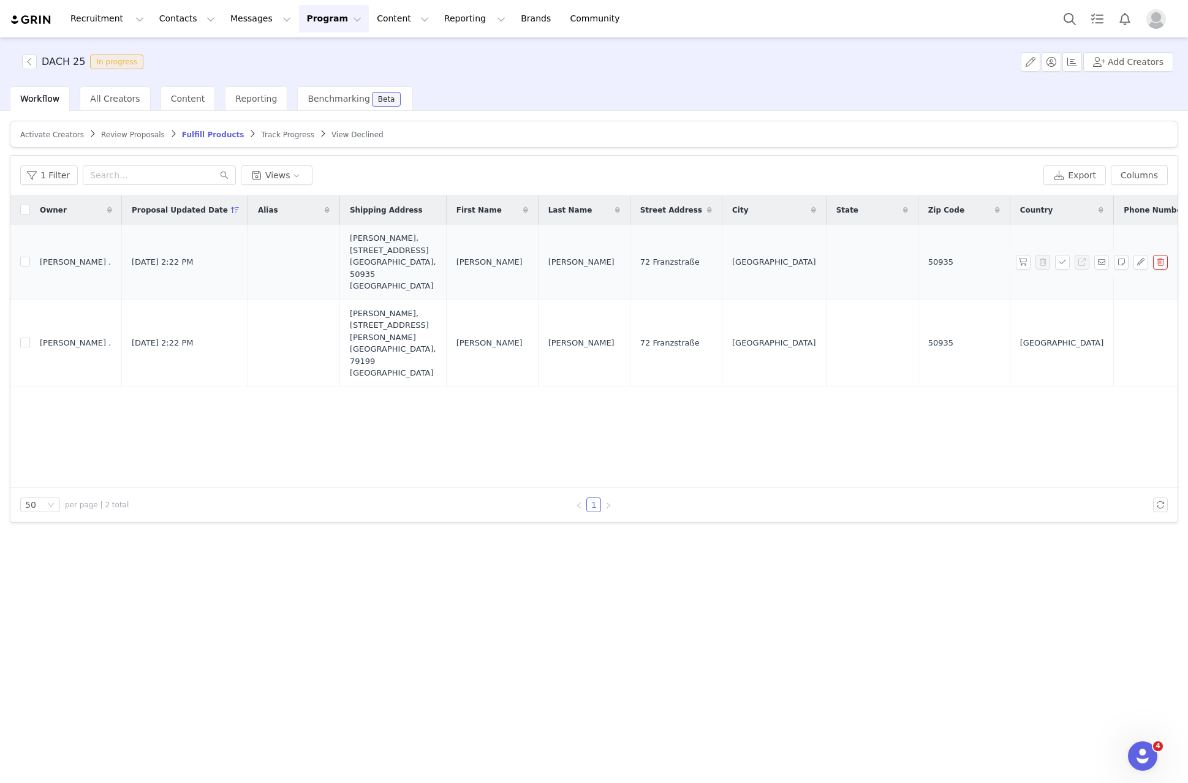
click at [732, 256] on span "Köln" at bounding box center [774, 262] width 84 height 12
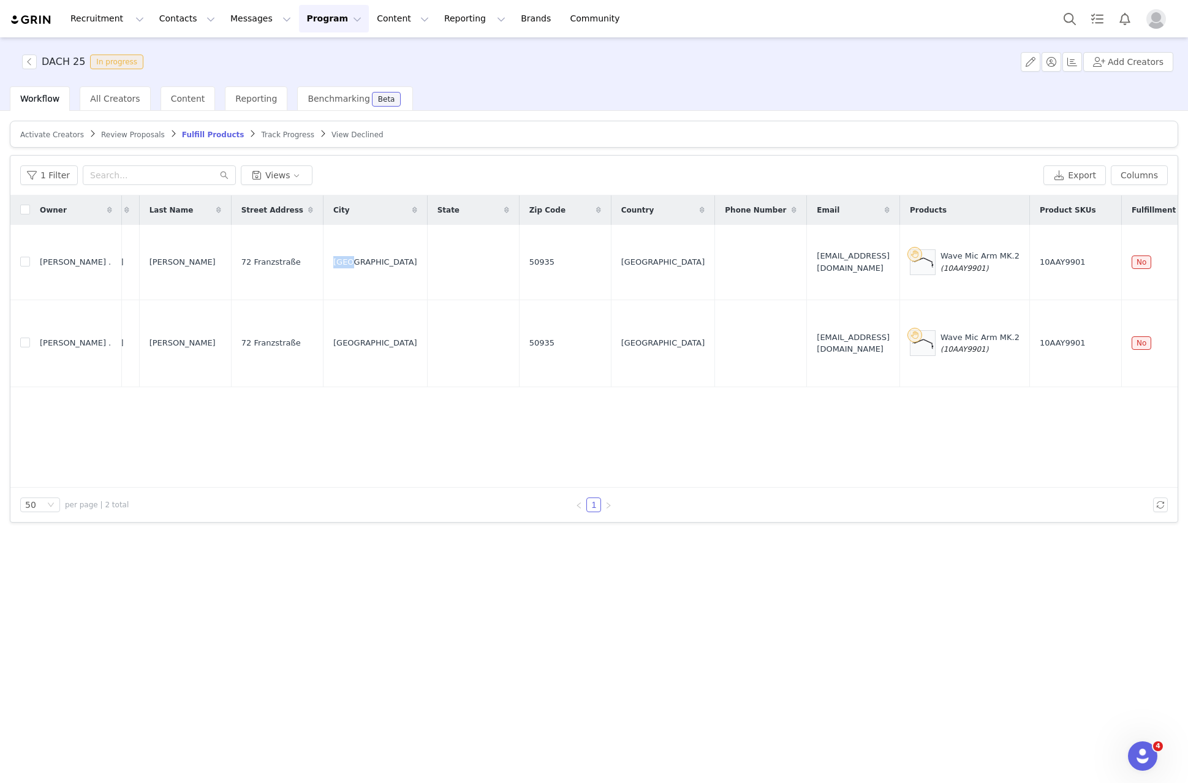
scroll to position [0, 428]
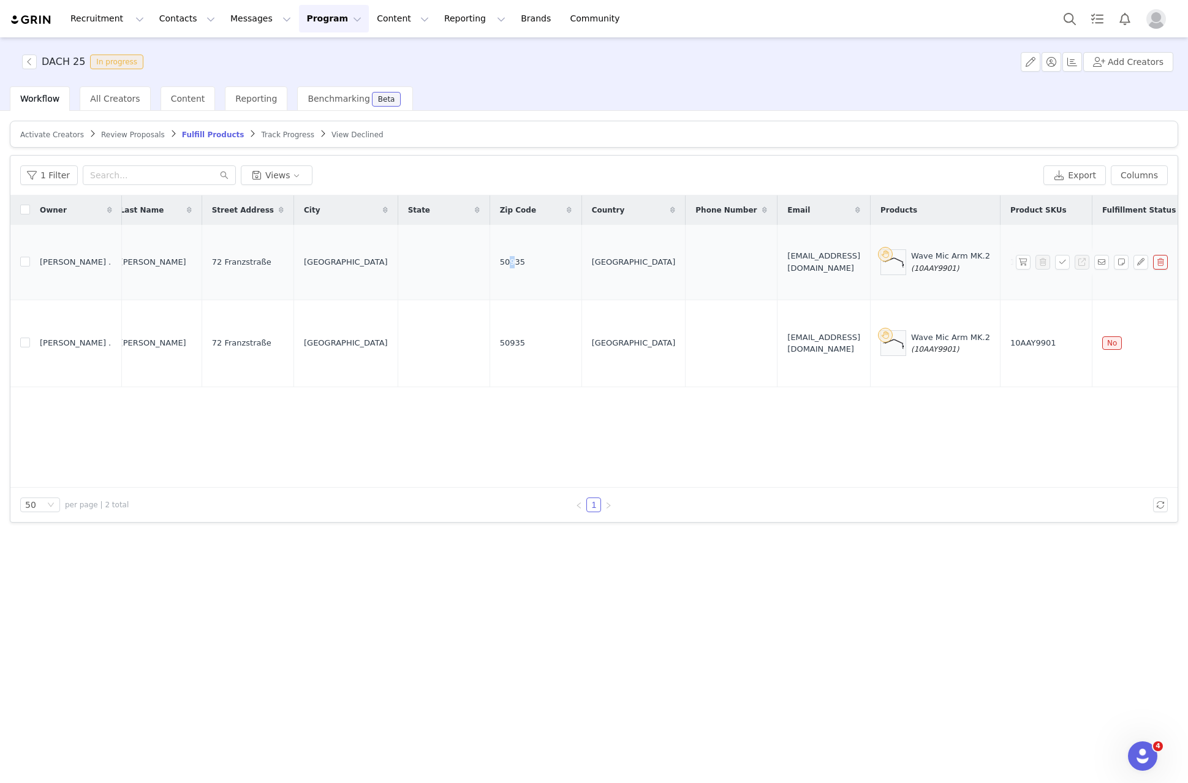
click at [500, 256] on span "50935" at bounding box center [512, 262] width 25 height 12
click at [777, 249] on td "philipkonrad@gmx.de" at bounding box center [823, 262] width 93 height 75
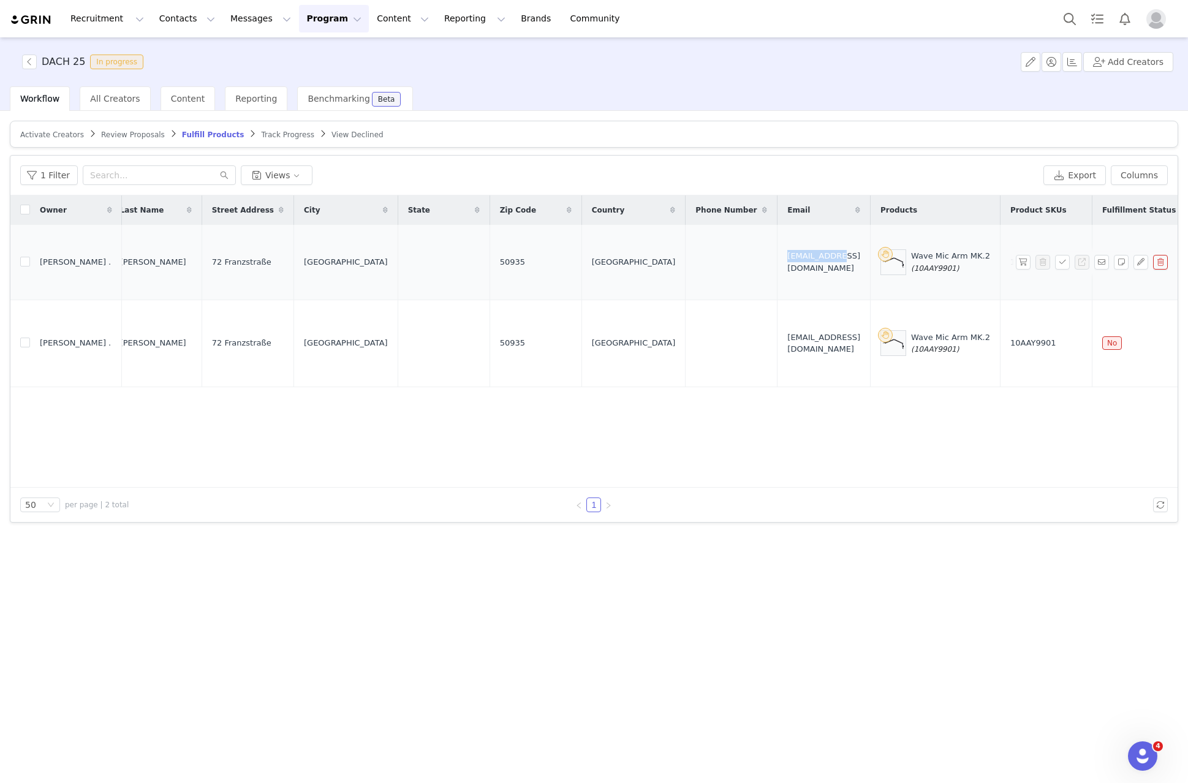
click at [777, 249] on td "philipkonrad@gmx.de" at bounding box center [823, 262] width 93 height 75
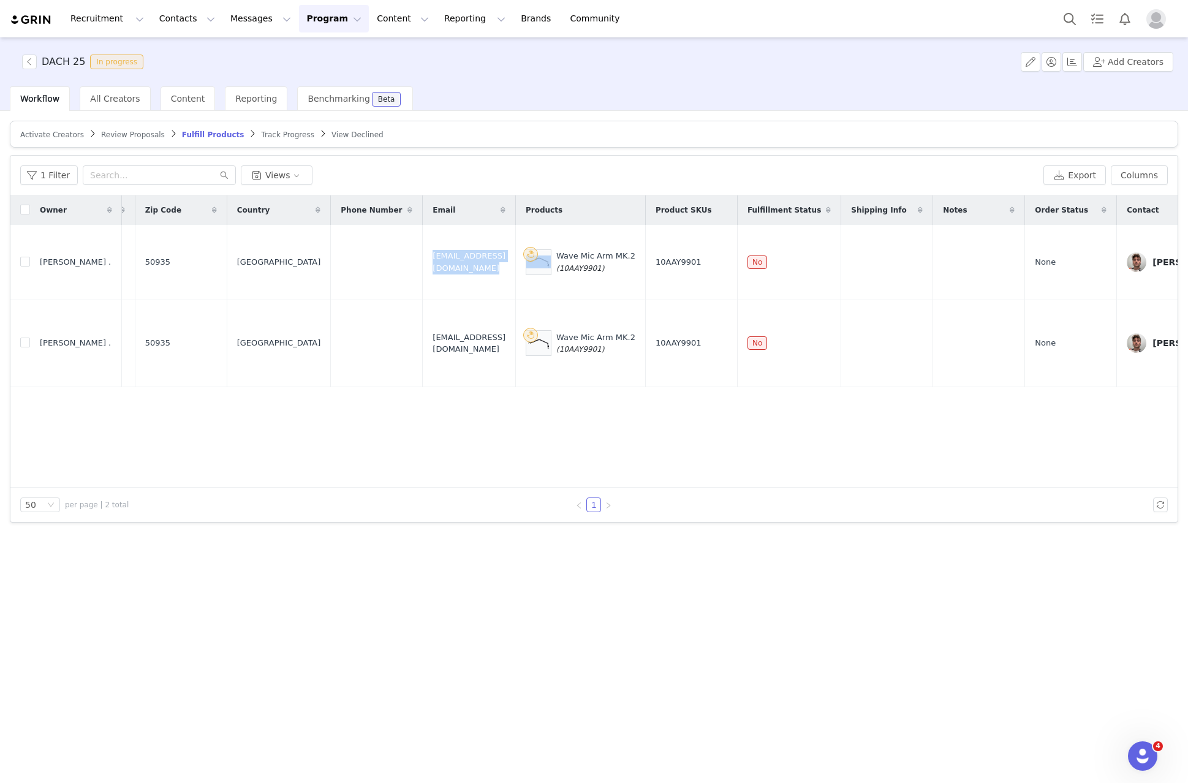
scroll to position [0, 829]
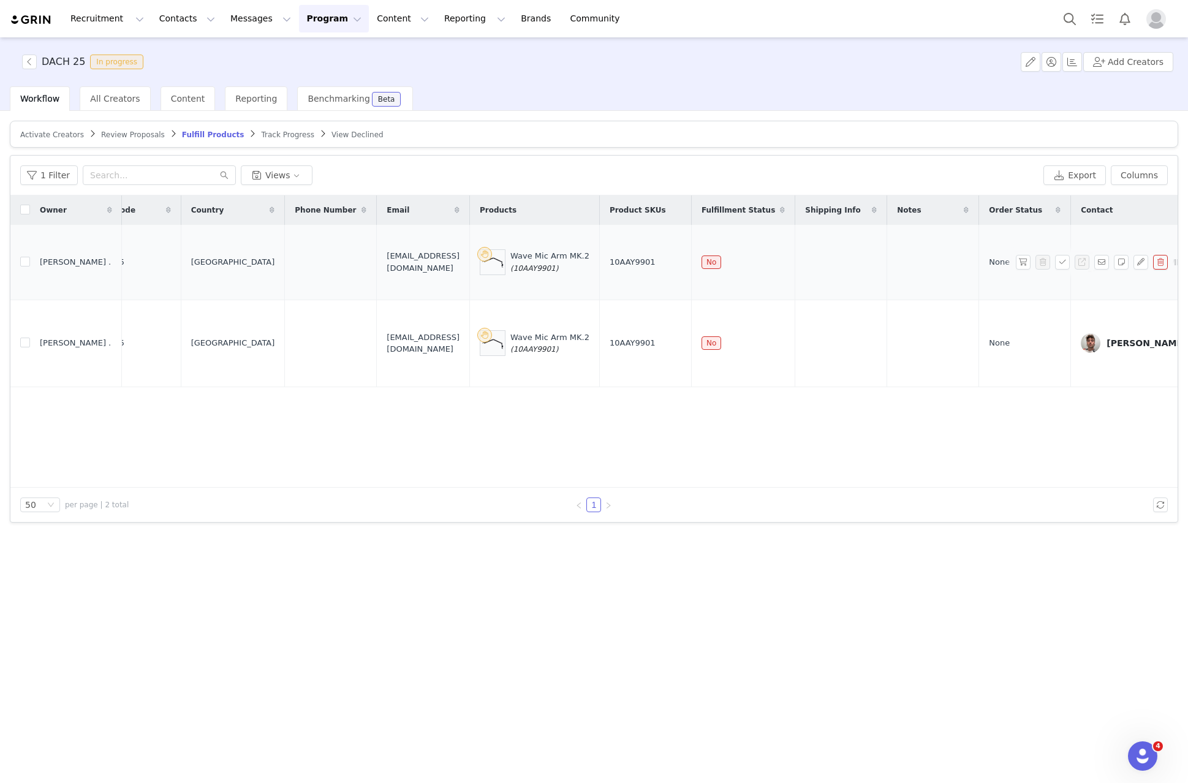
click at [510, 264] on span "(10AAY9901)" at bounding box center [534, 268] width 48 height 9
drag, startPoint x: 1061, startPoint y: 251, endPoint x: 1054, endPoint y: 252, distance: 7.5
click at [1061, 255] on button "button" at bounding box center [1062, 262] width 15 height 15
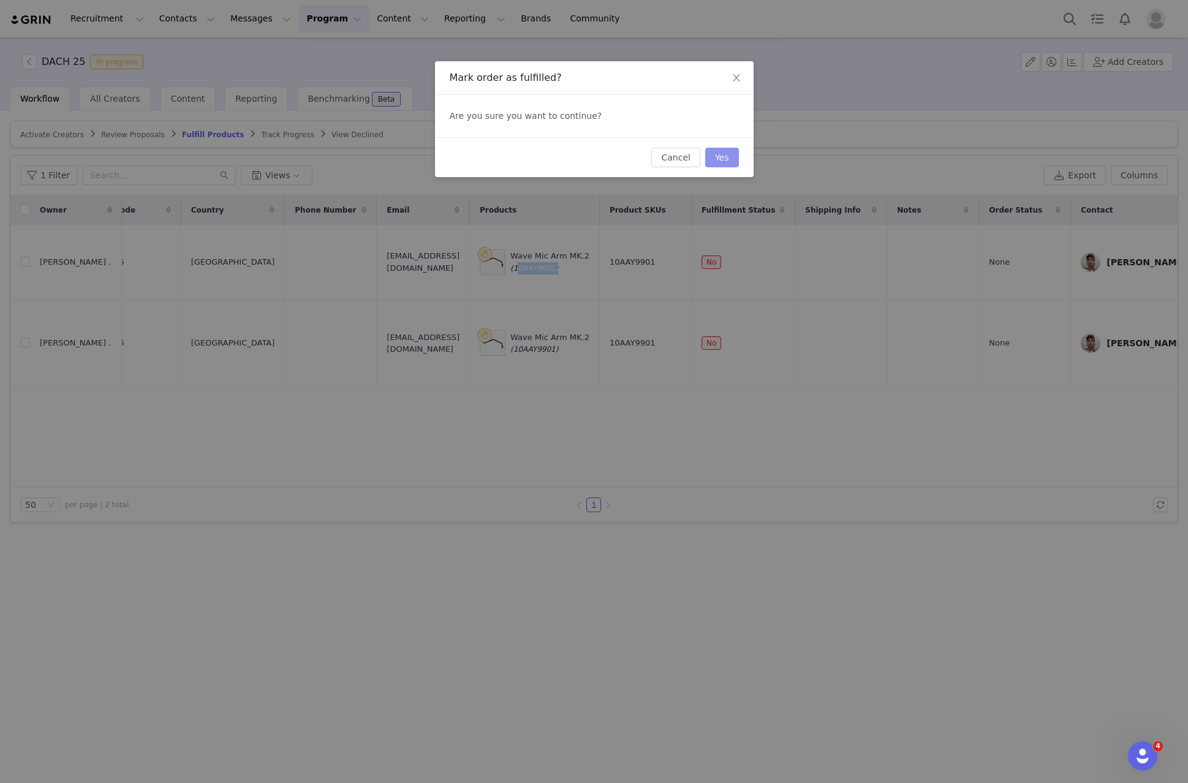
click at [728, 158] on button "Yes" at bounding box center [722, 158] width 34 height 20
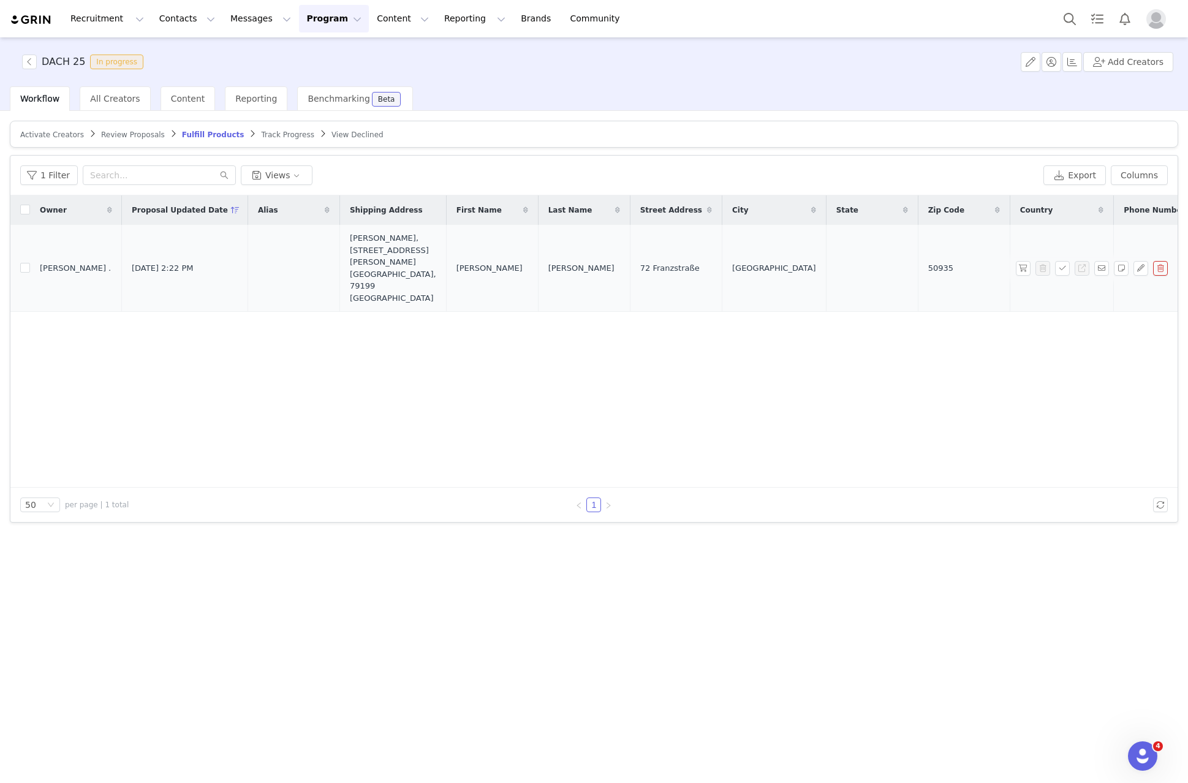
click at [456, 262] on span "Philip" at bounding box center [489, 268] width 66 height 12
drag, startPoint x: 349, startPoint y: 239, endPoint x: 346, endPoint y: 249, distance: 10.1
click at [350, 239] on div "Nils Petersen, 59 Höfener Str. Kirchzarten, 79199 Germany" at bounding box center [393, 268] width 86 height 72
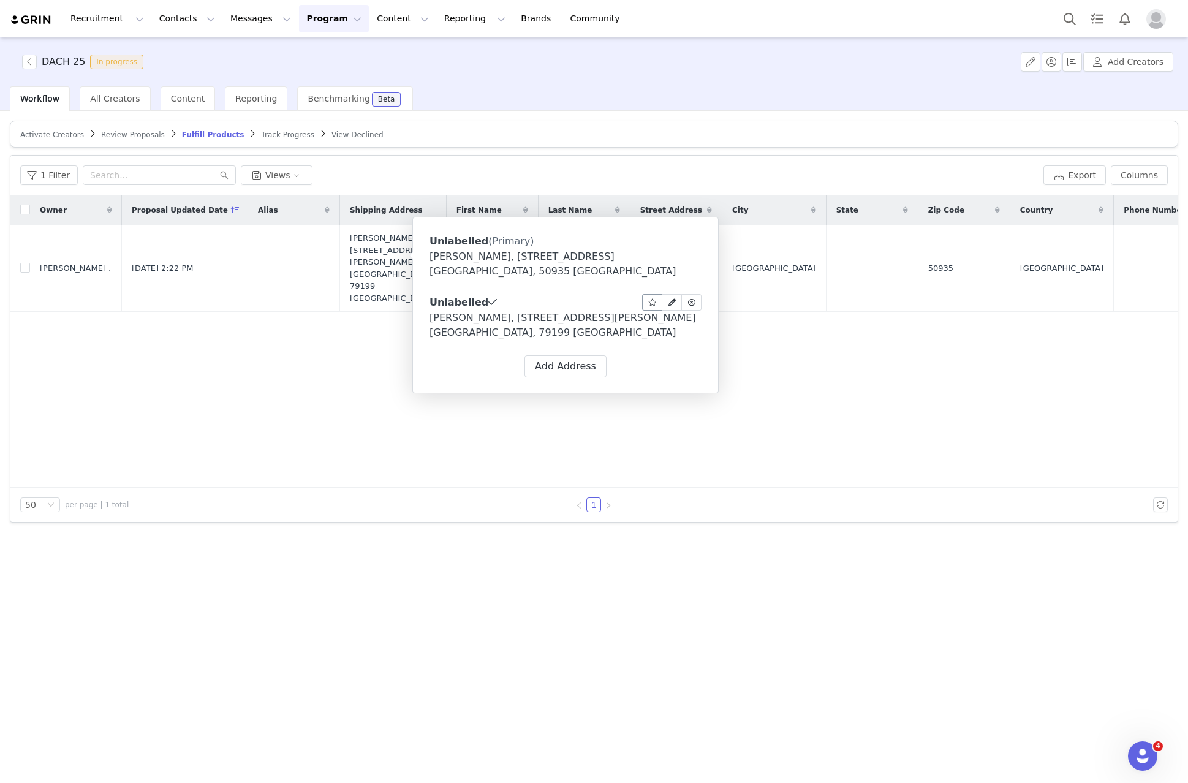
type input "Nils"
type input "Petersen"
type input "philipkonrad@gmx.de"
type input "+1 (United States)"
type input "Kirchzarten"
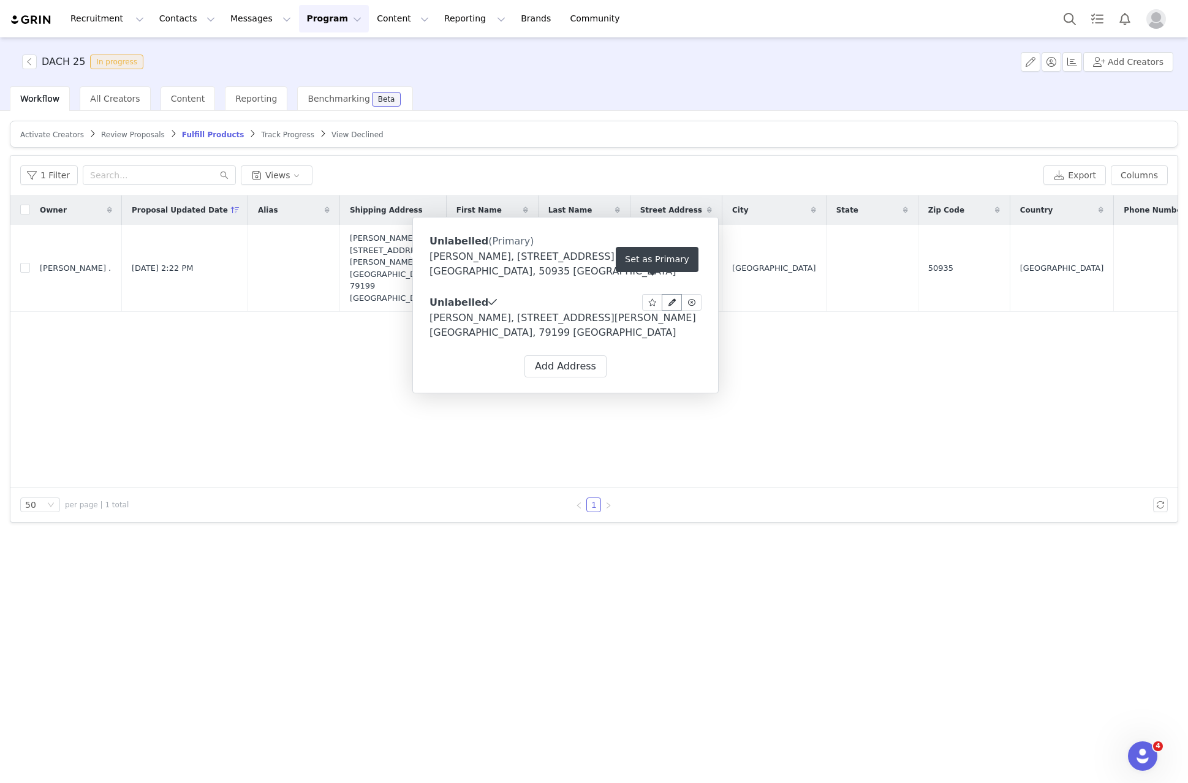
select select "[object Object]"
click at [668, 299] on icon at bounding box center [671, 302] width 7 height 7
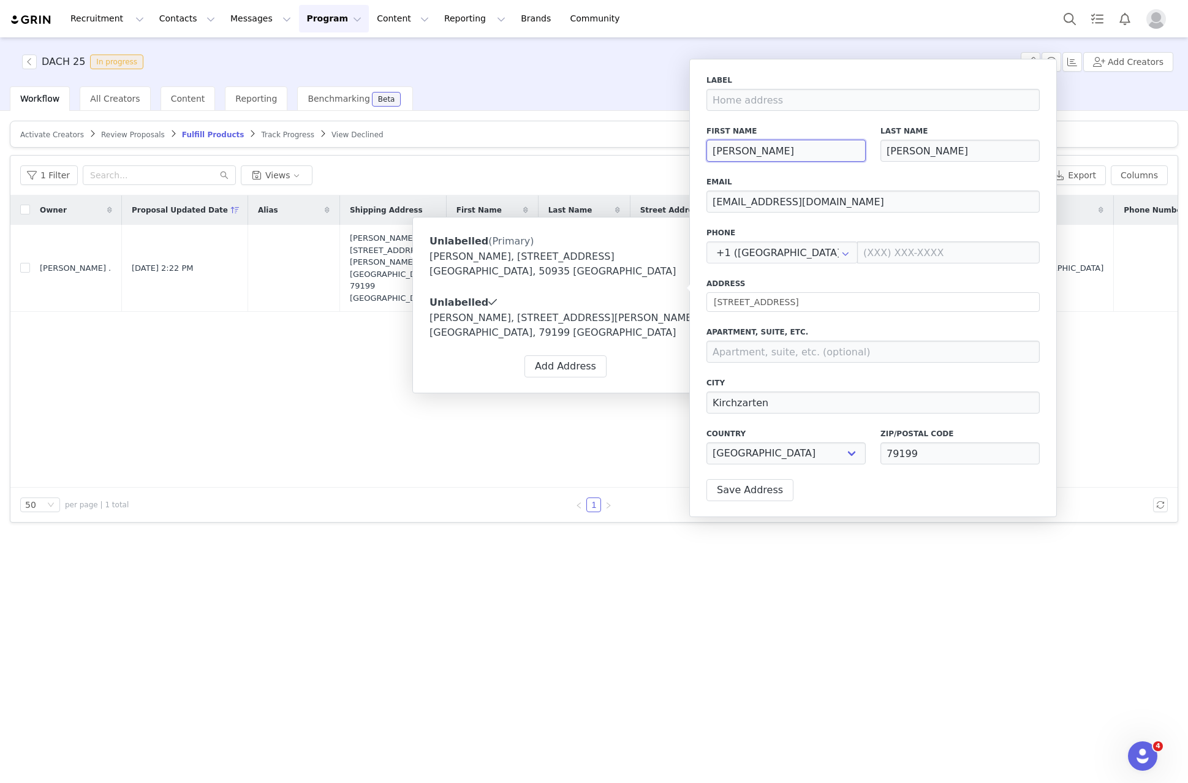
click at [756, 151] on input "Nils" at bounding box center [785, 151] width 159 height 22
click at [924, 157] on input "Petersen" at bounding box center [959, 151] width 159 height 22
click at [776, 205] on input "philipkonrad@gmx.de" at bounding box center [872, 202] width 333 height 22
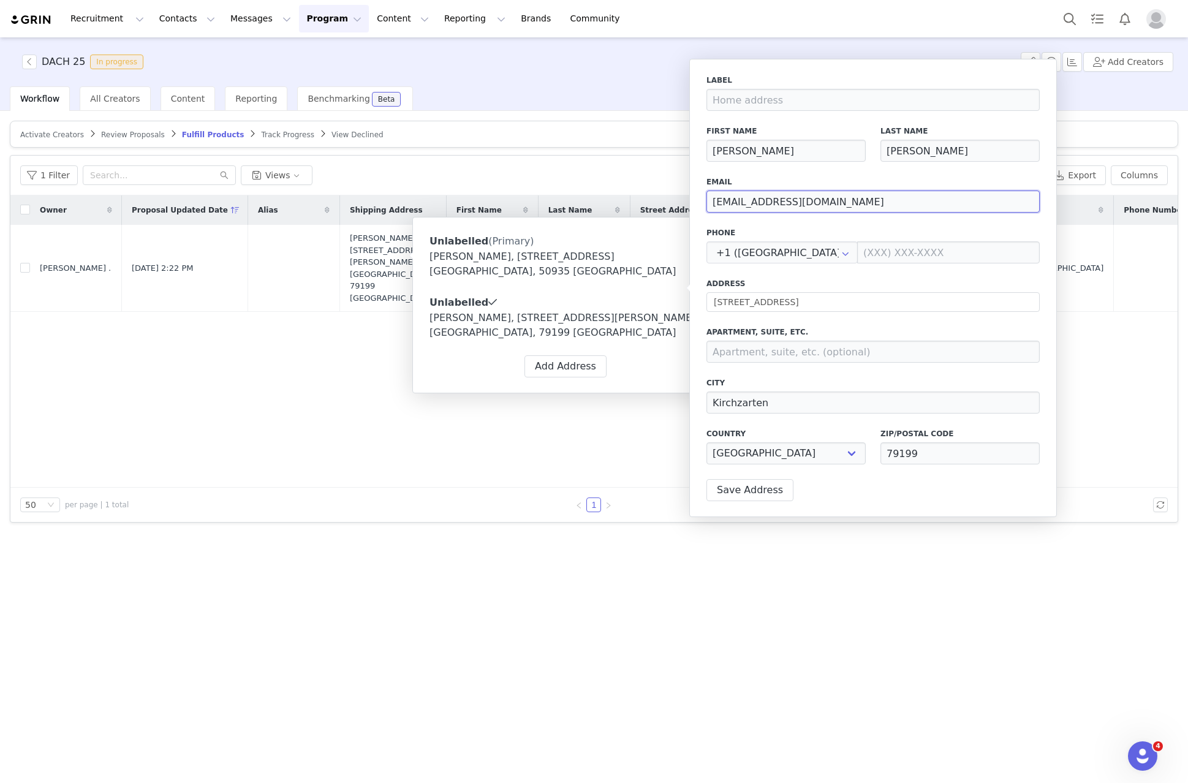
click at [776, 205] on input "philipkonrad@gmx.de" at bounding box center [872, 202] width 333 height 22
click at [788, 410] on input "Kirchzarten" at bounding box center [872, 403] width 333 height 22
click at [788, 409] on input "Kirchzarten" at bounding box center [872, 403] width 333 height 22
click at [949, 458] on input "79199" at bounding box center [959, 453] width 159 height 22
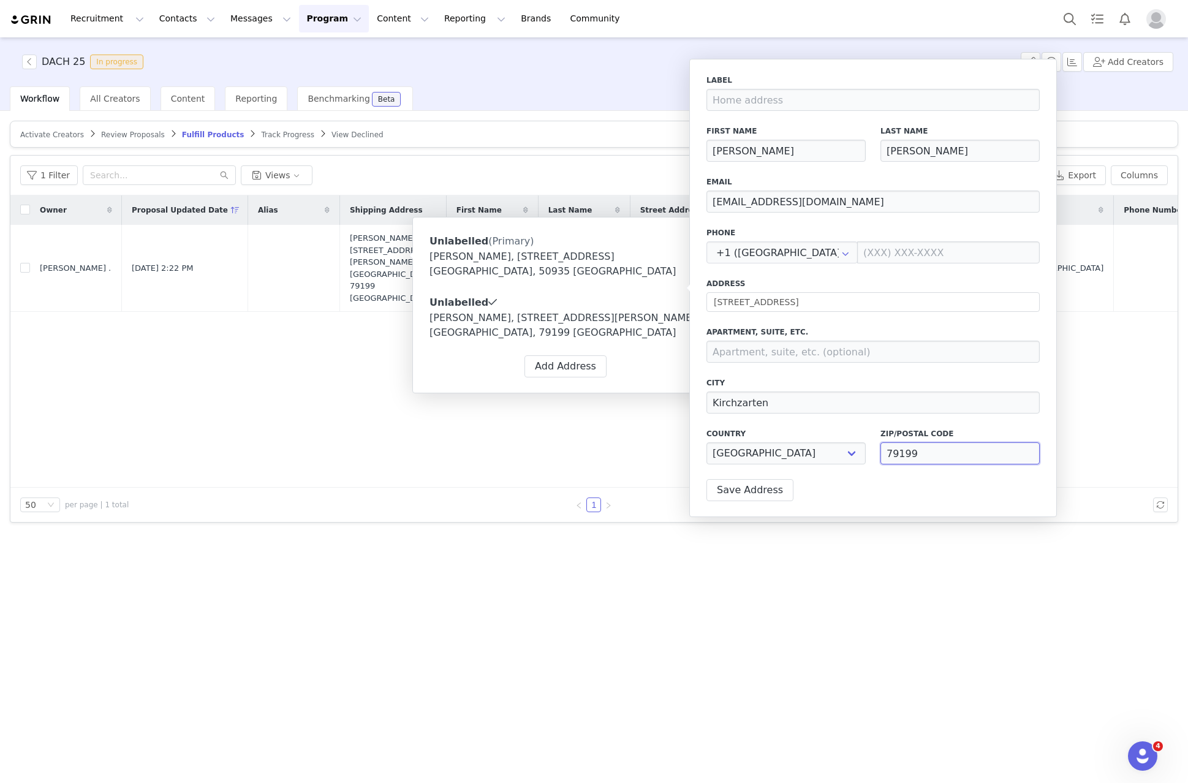
click at [949, 458] on input "79199" at bounding box center [959, 453] width 159 height 22
click at [801, 307] on input "59 Höfener Str." at bounding box center [872, 302] width 333 height 20
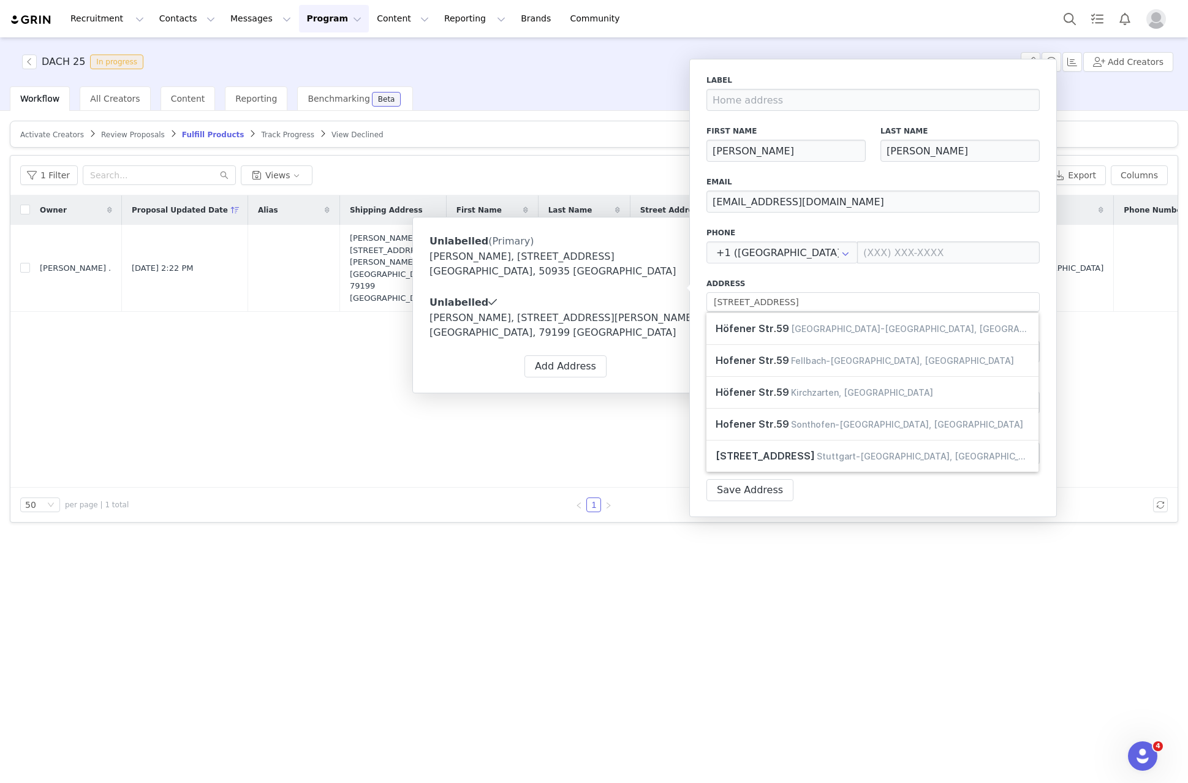
select select
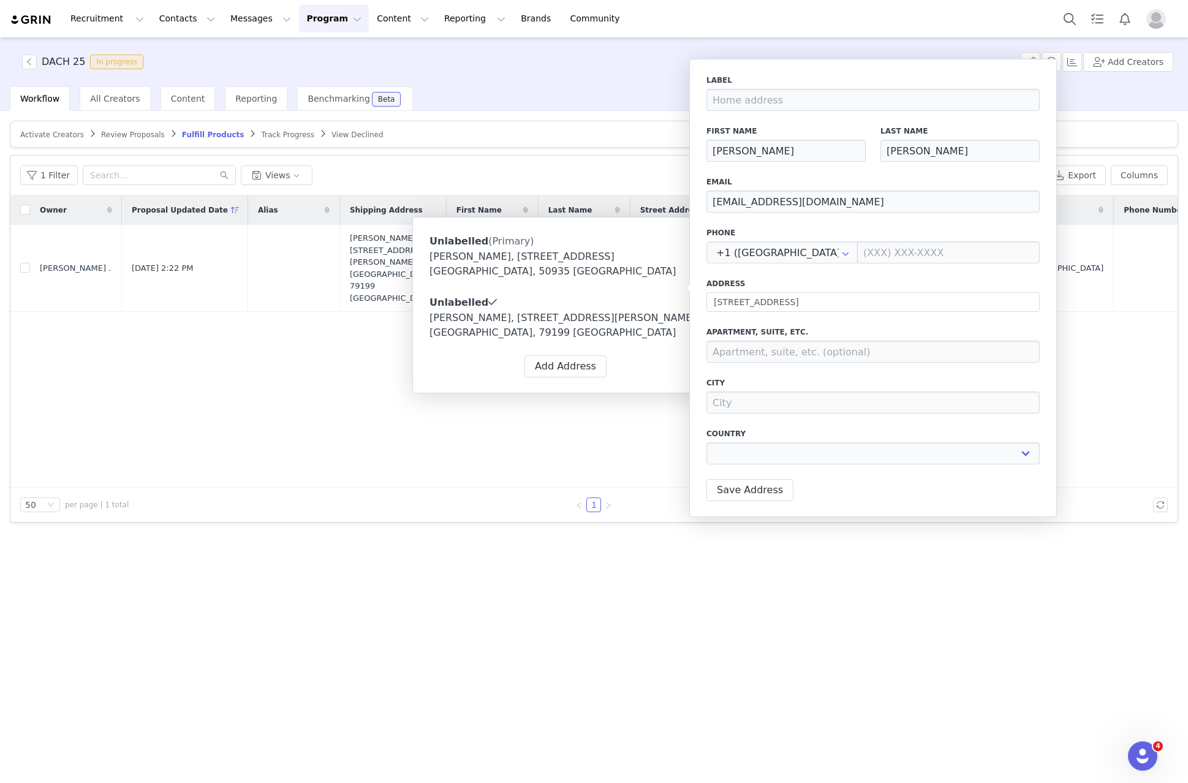
click at [233, 559] on div "Activate Creators Review Proposals Fulfill Products Track Progress View Decline…" at bounding box center [594, 446] width 1188 height 670
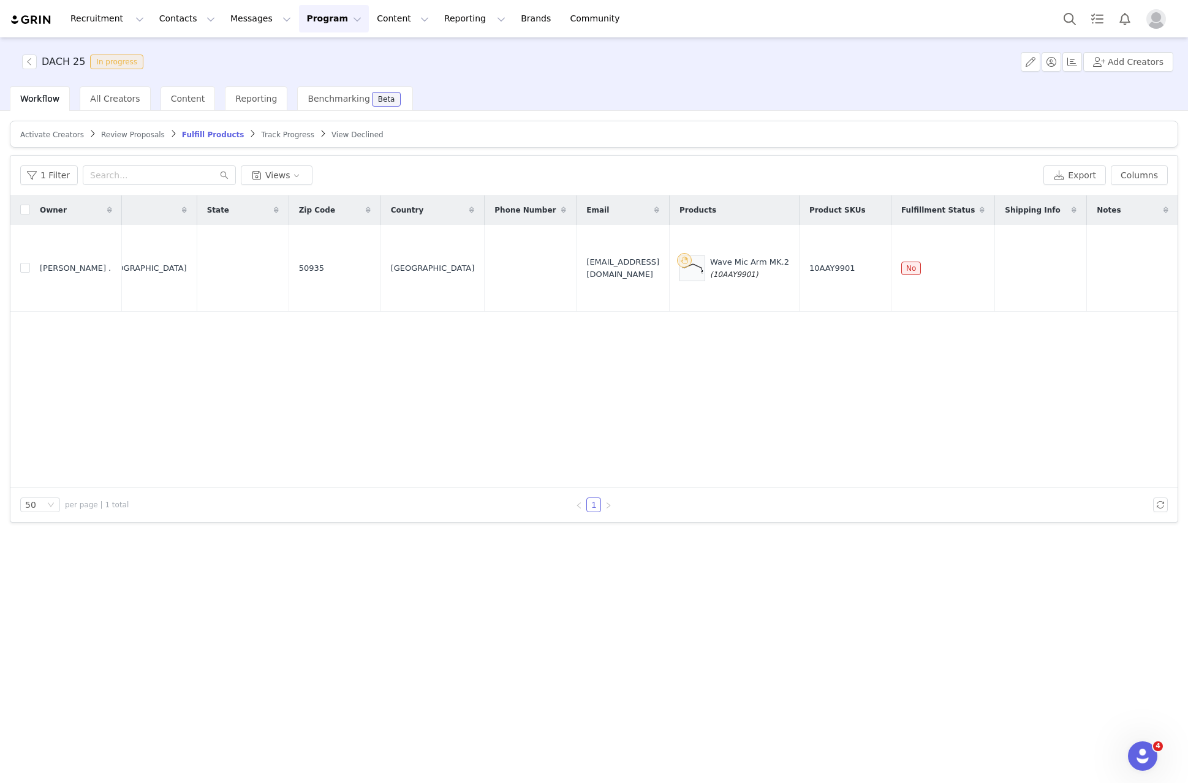
scroll to position [0, 731]
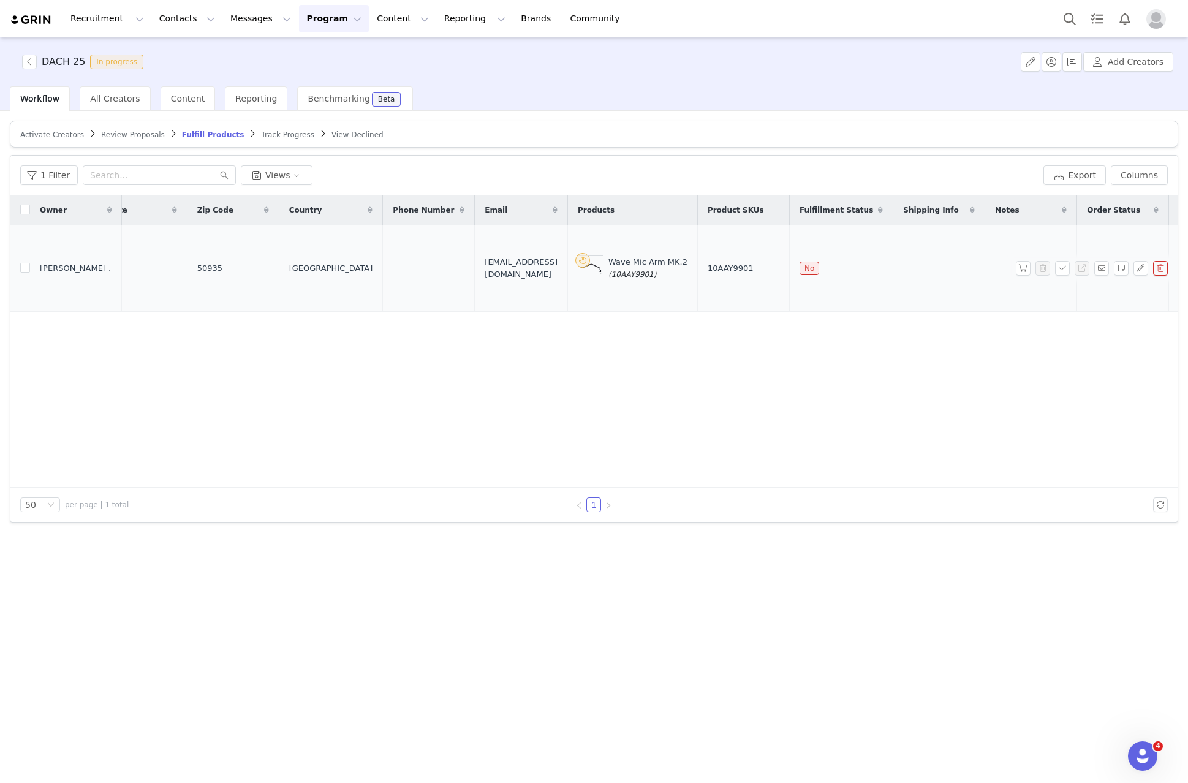
click at [608, 270] on span "(10AAY9901)" at bounding box center [632, 274] width 48 height 9
click at [1025, 323] on div "Owner Proposal Updated Date Alias Shipping Address First Name Last Name Street …" at bounding box center [593, 341] width 1167 height 292
click at [1063, 261] on button "button" at bounding box center [1062, 268] width 15 height 15
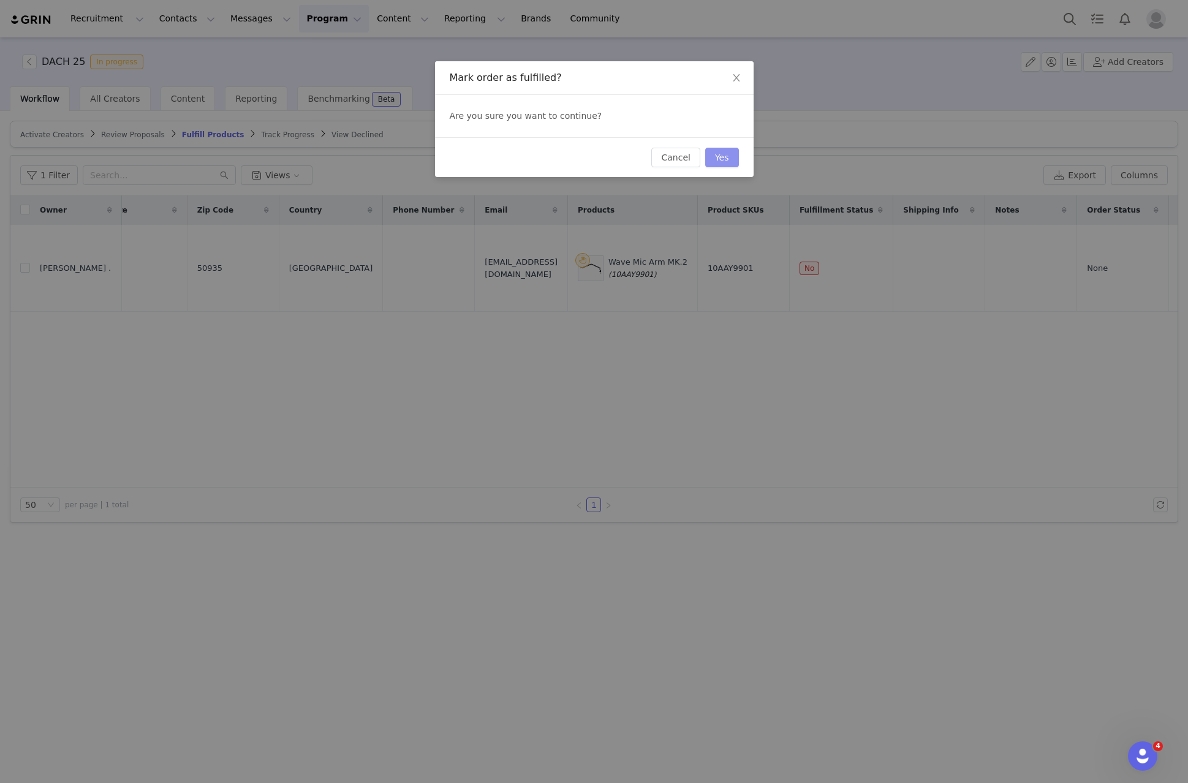
click at [724, 153] on button "Yes" at bounding box center [722, 158] width 34 height 20
